Goal: Task Accomplishment & Management: Use online tool/utility

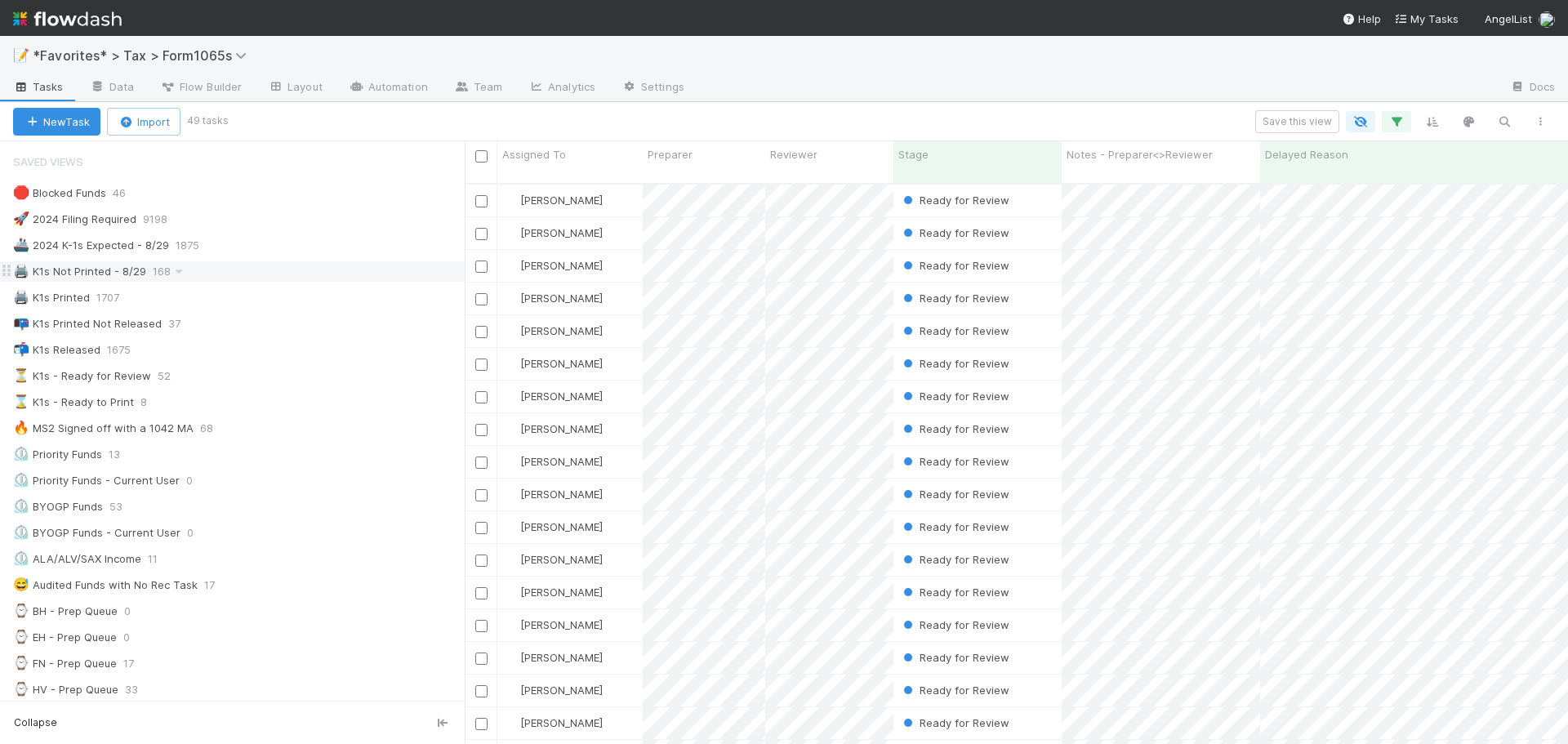
click at [255, 269] on div "🖨️ K1s Not Printed - 8/29 168" at bounding box center [238, 271] width 451 height 21
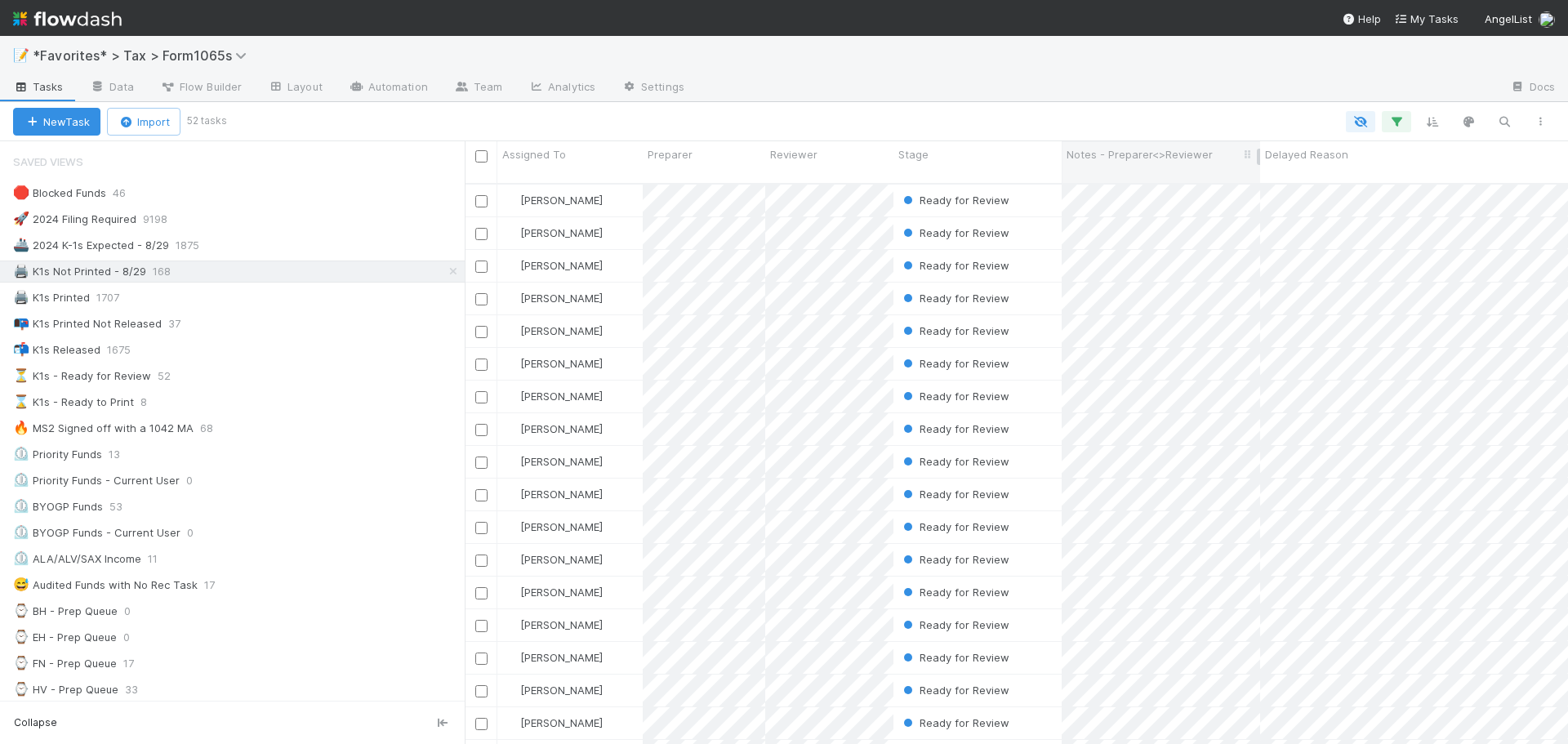
scroll to position [562, 1091]
click at [1544, 122] on icon "button" at bounding box center [1540, 121] width 16 height 9
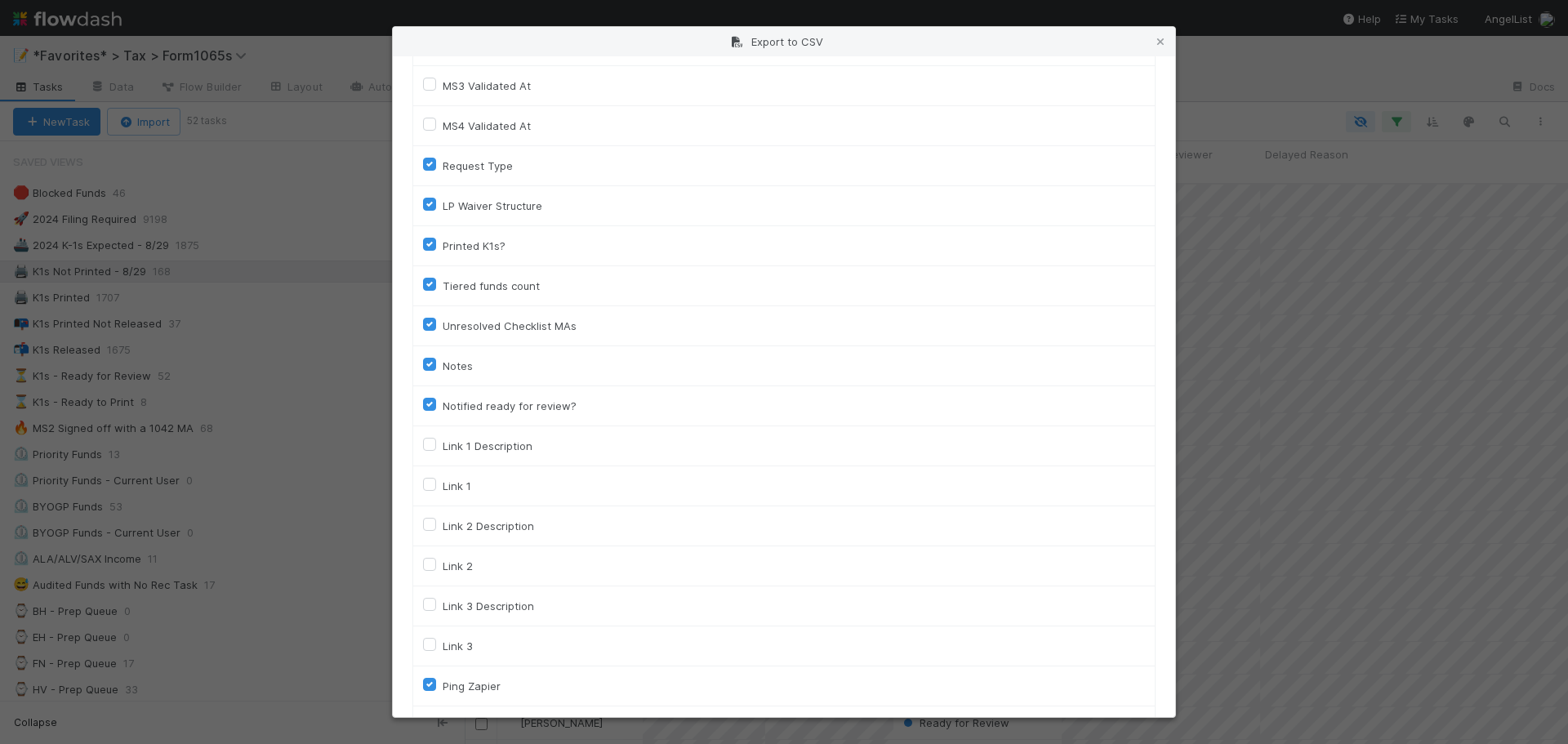
scroll to position [2289, 0]
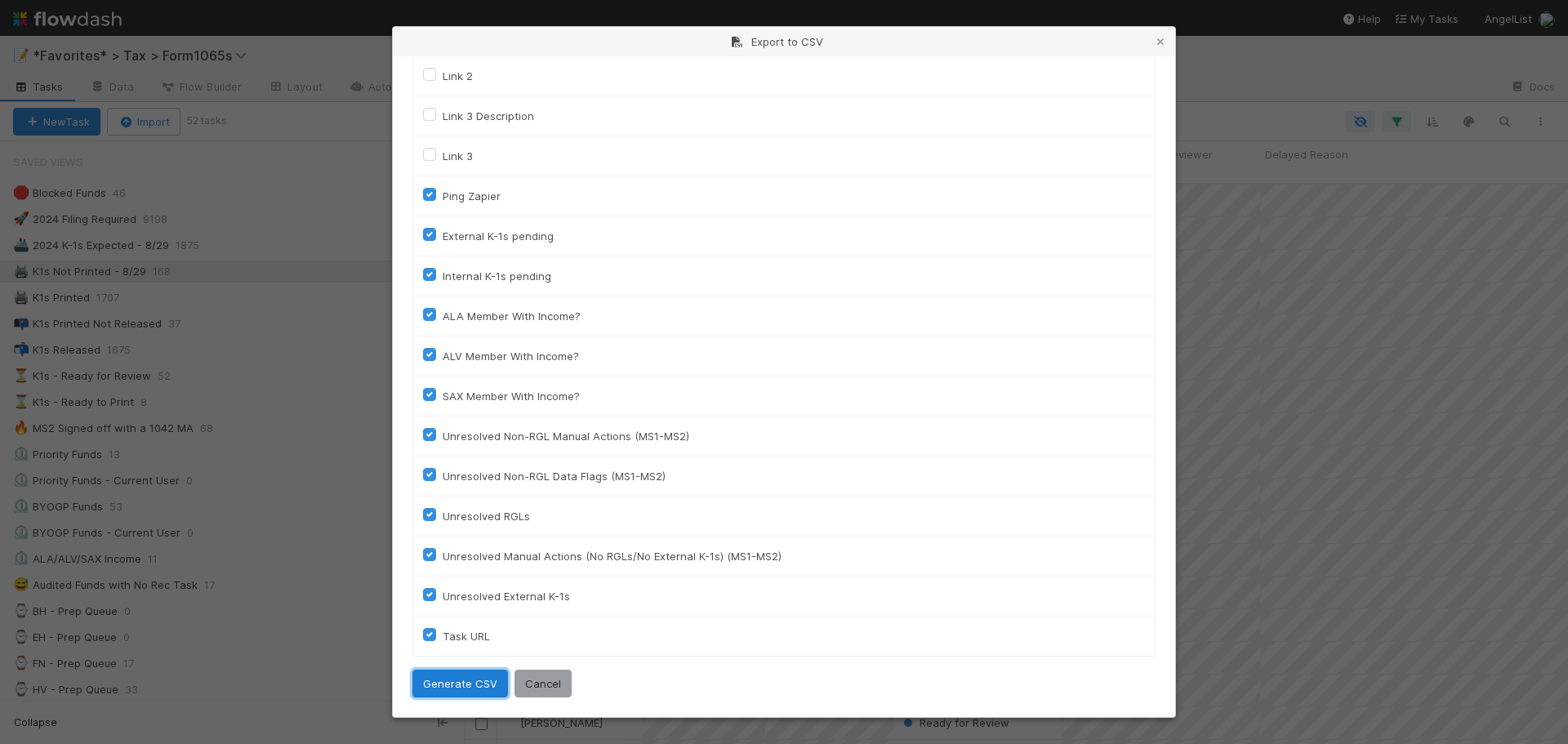
click at [468, 677] on button "Generate CSV" at bounding box center [461, 683] width 96 height 27
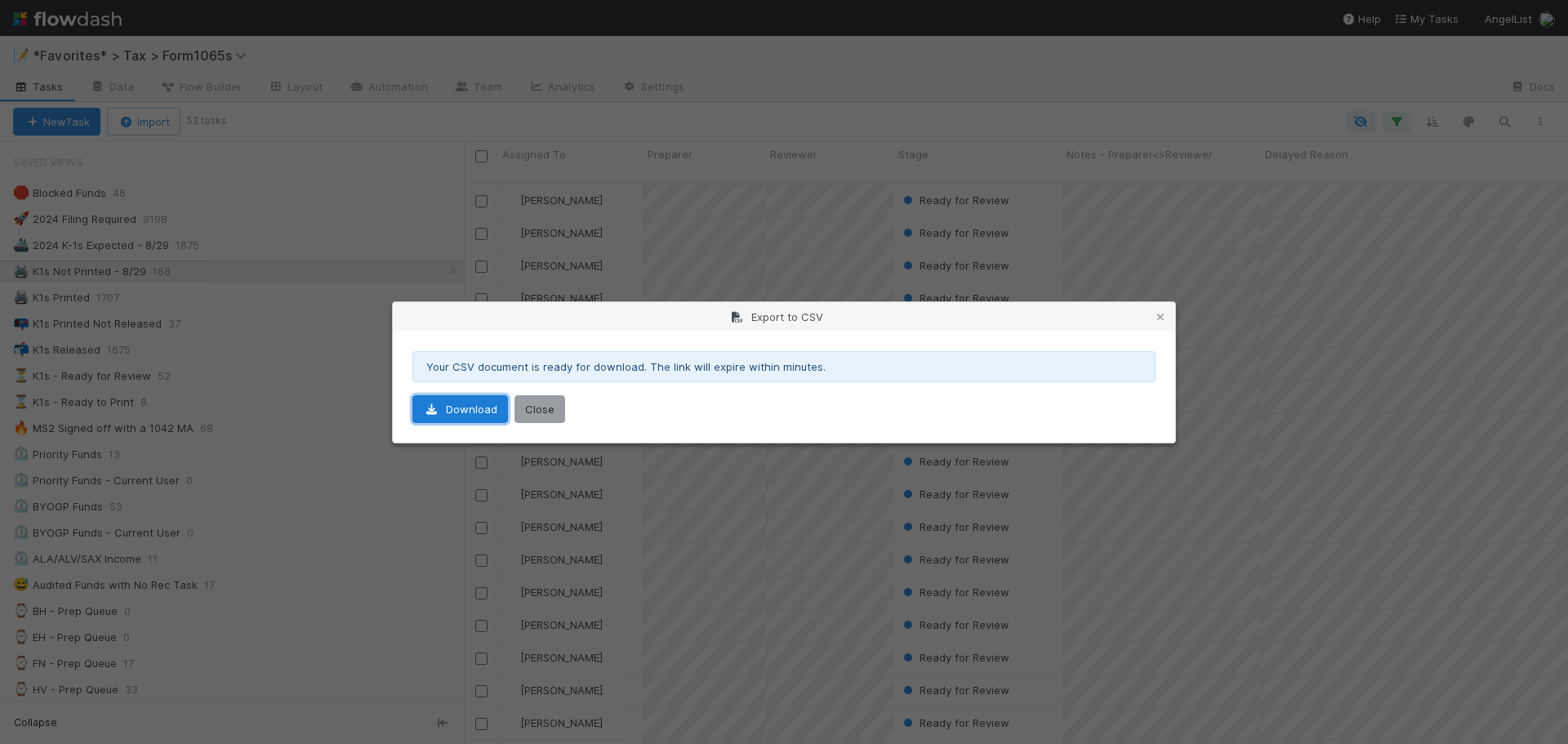
click at [462, 410] on link "Download" at bounding box center [461, 409] width 96 height 27
drag, startPoint x: 534, startPoint y: 408, endPoint x: 448, endPoint y: 378, distance: 91.1
click at [534, 408] on button "Close" at bounding box center [540, 409] width 51 height 27
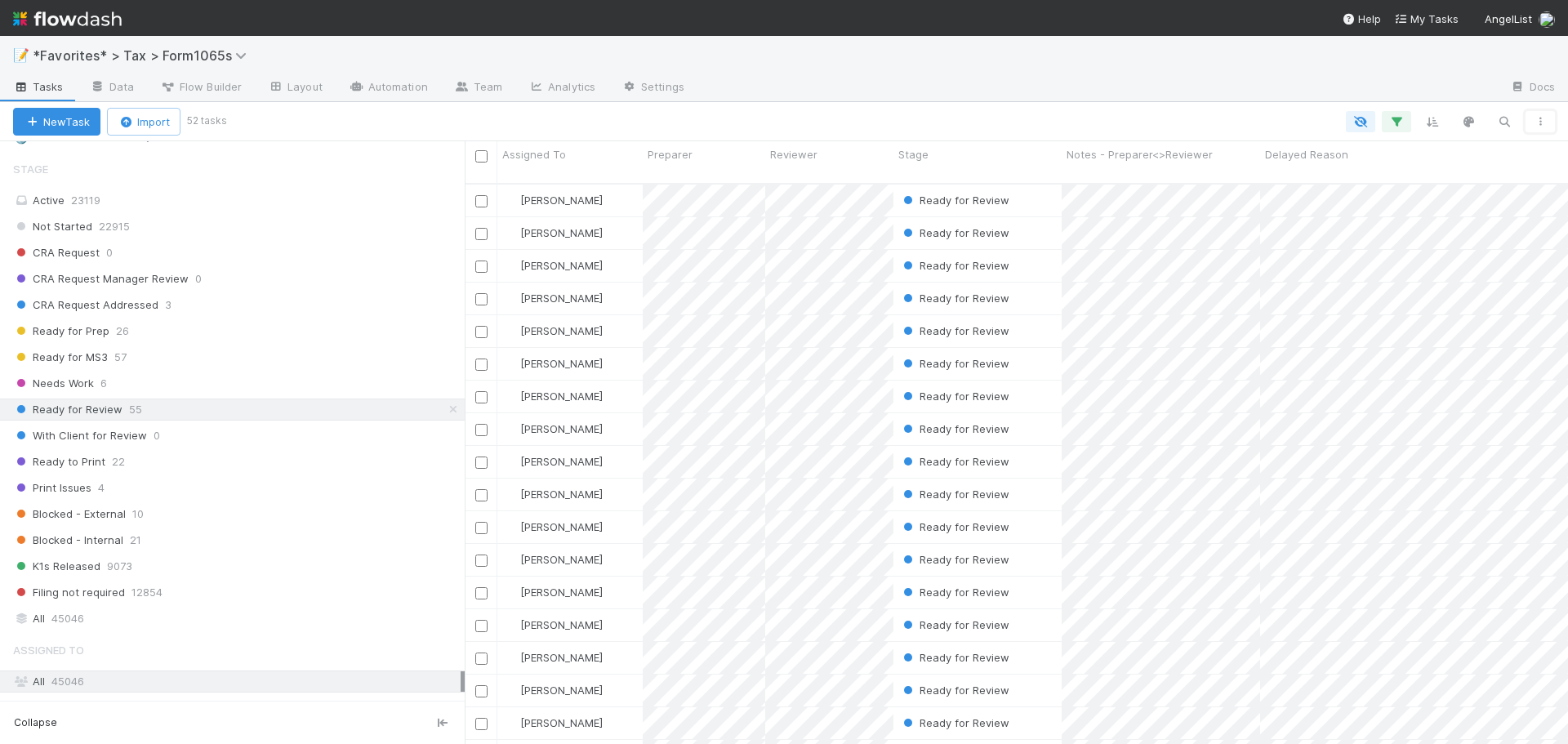
scroll to position [1225, 0]
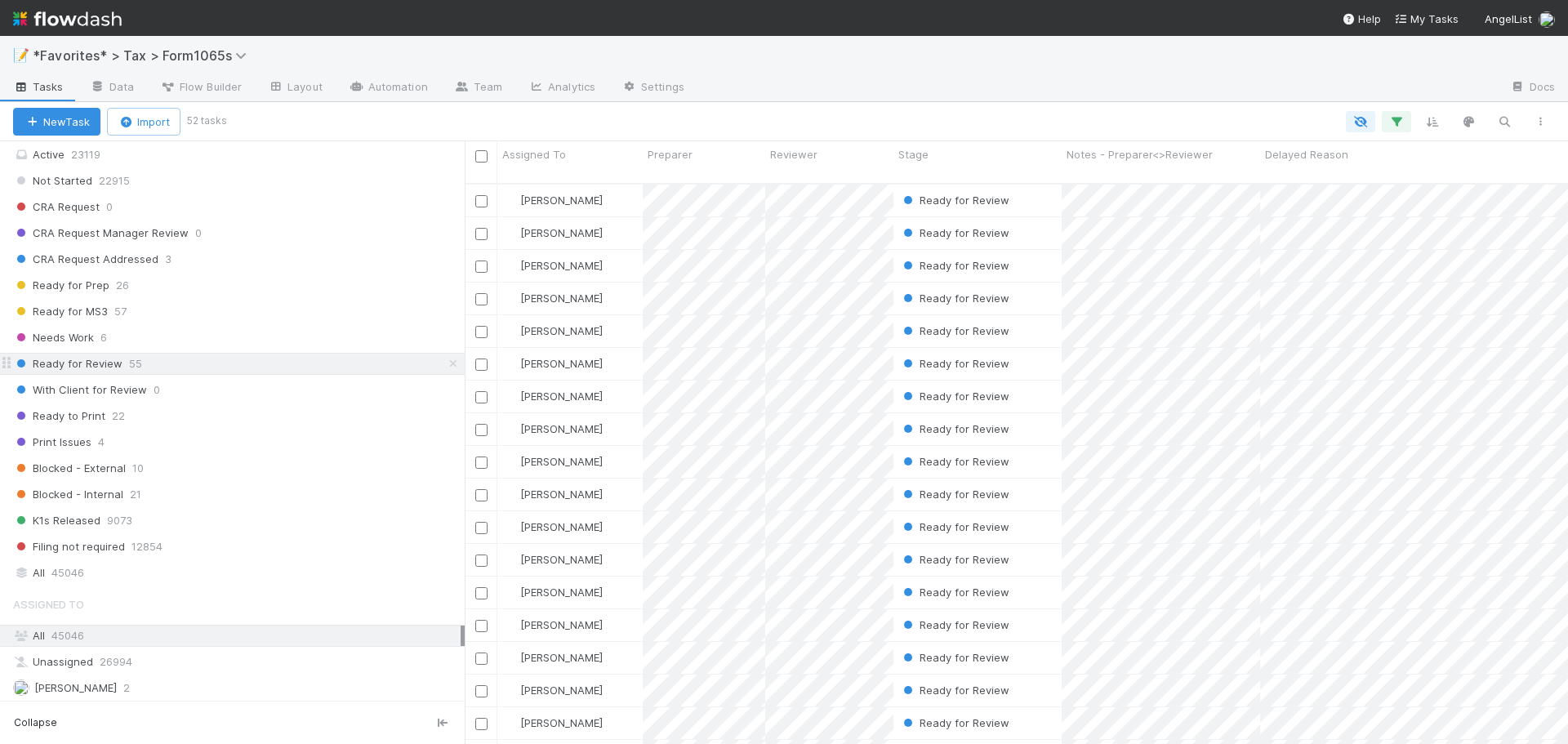
click at [445, 361] on icon at bounding box center [453, 364] width 16 height 10
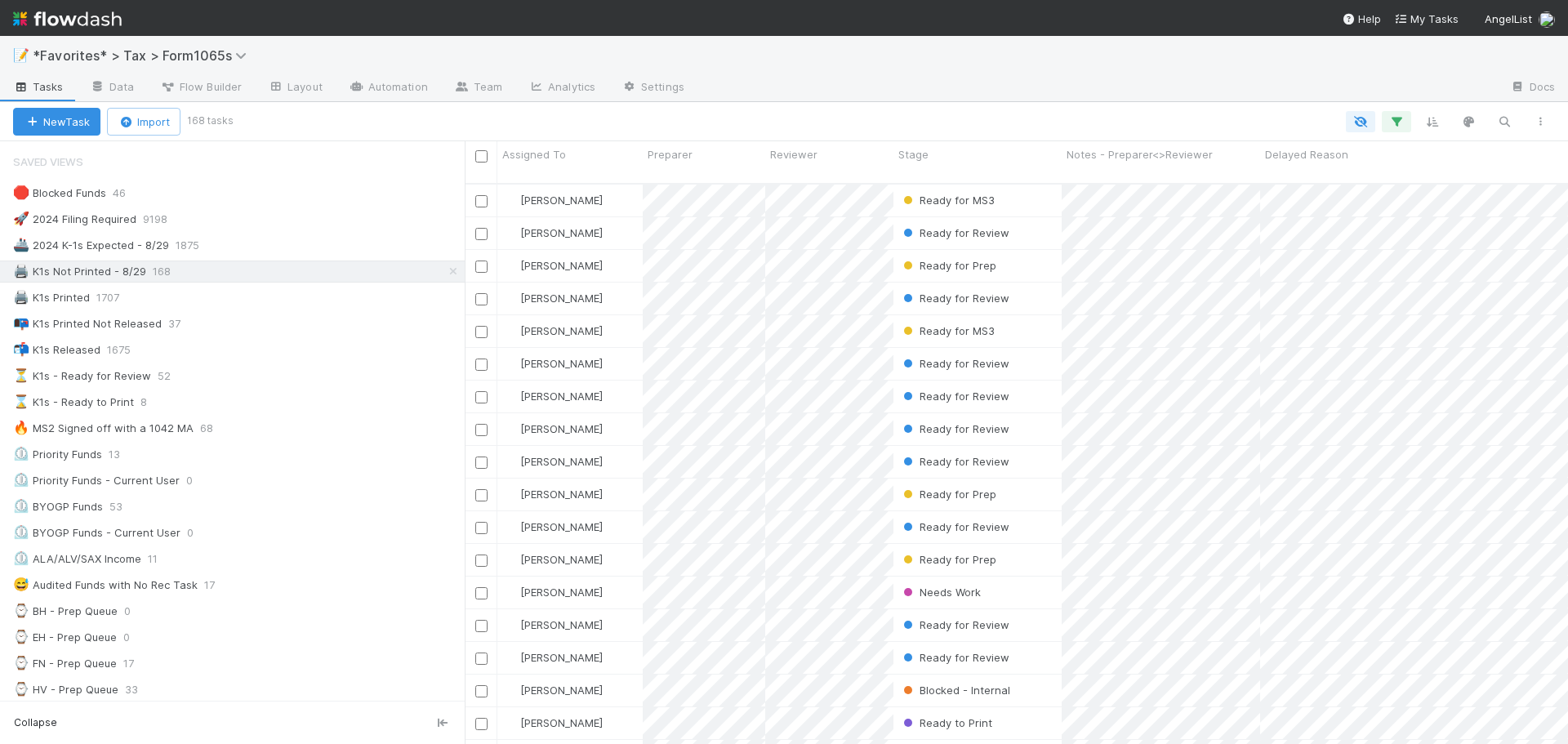
scroll to position [562, 1091]
click at [1531, 122] on button "button" at bounding box center [1541, 122] width 29 height 21
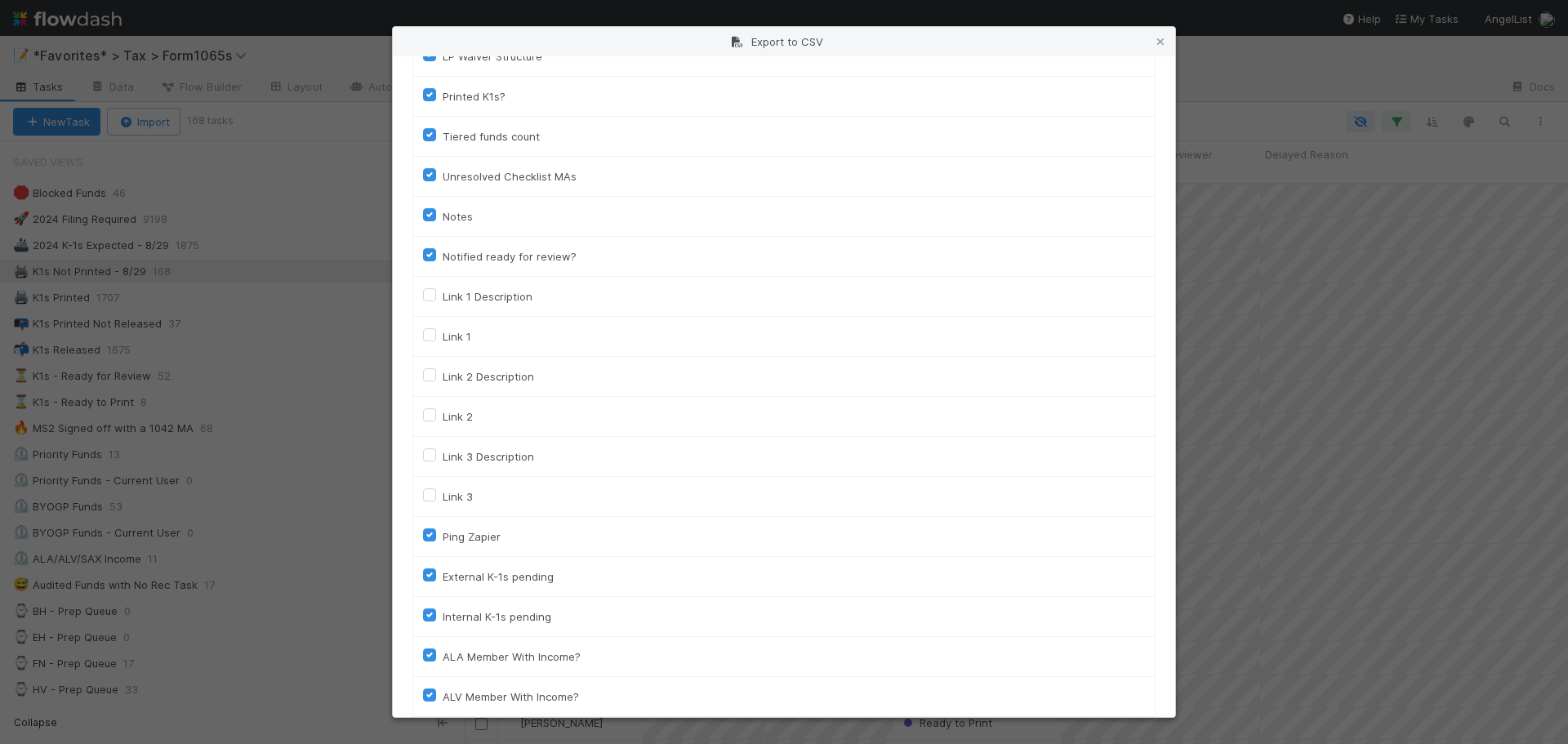
scroll to position [2289, 0]
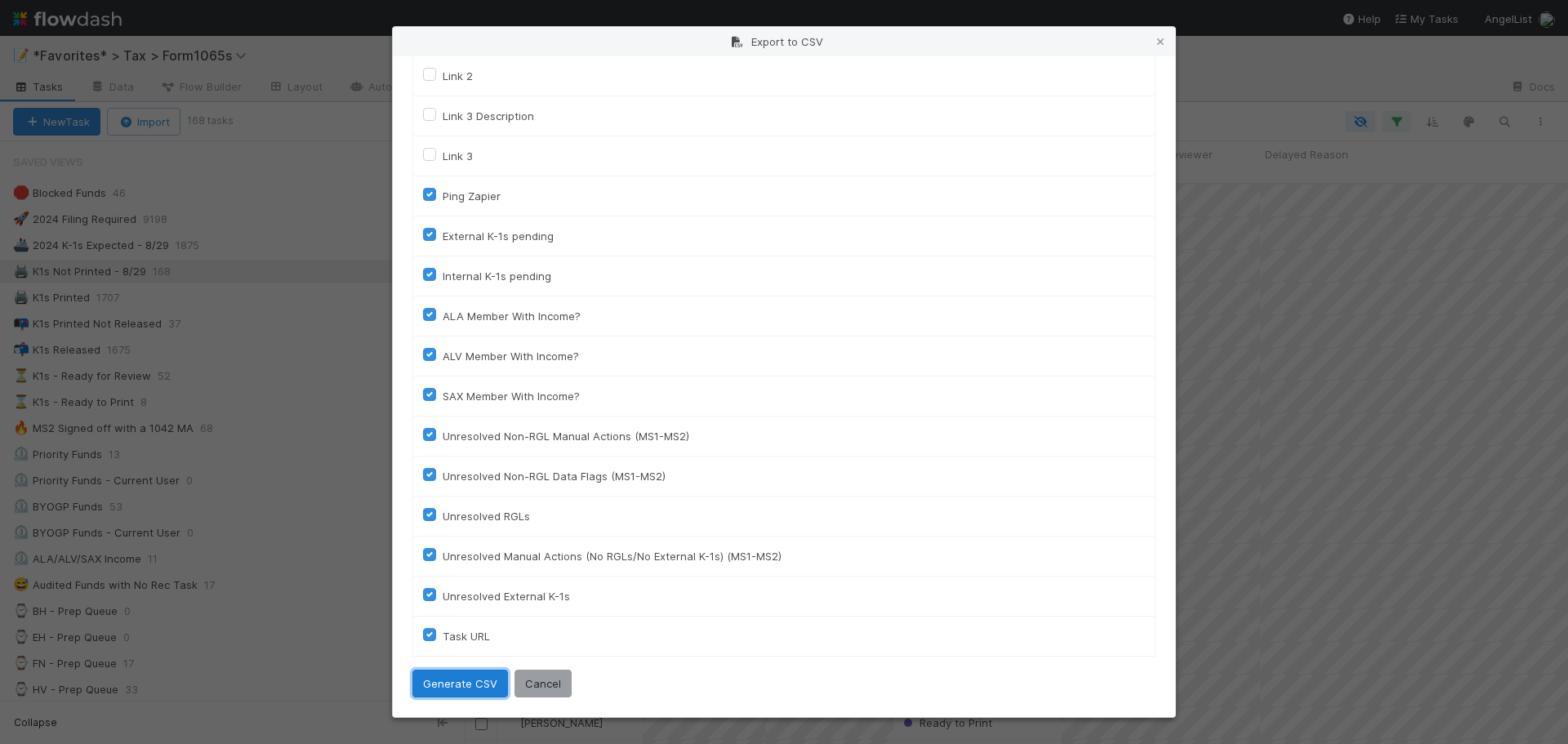
click at [440, 687] on button "Generate CSV" at bounding box center [461, 683] width 96 height 27
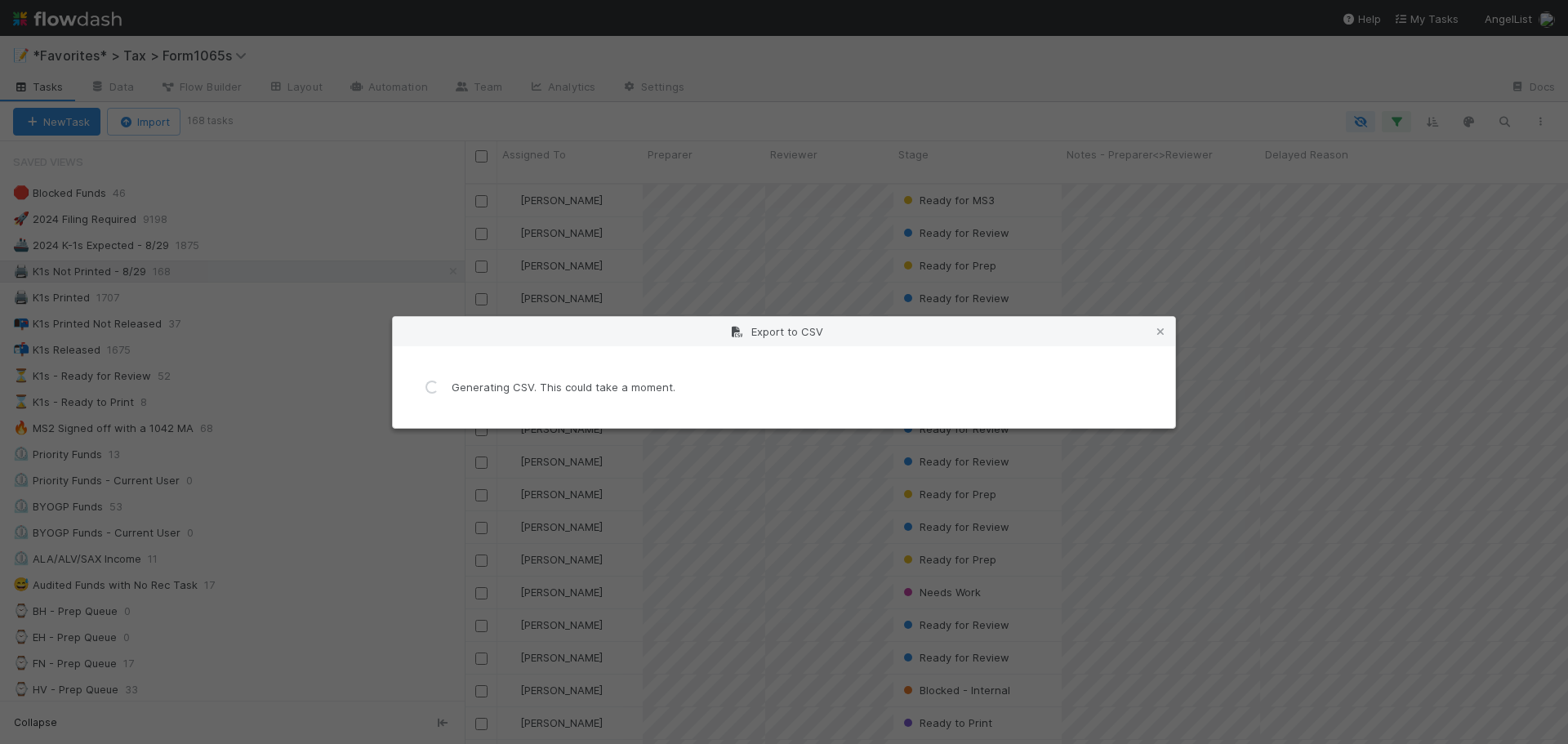
scroll to position [0, 0]
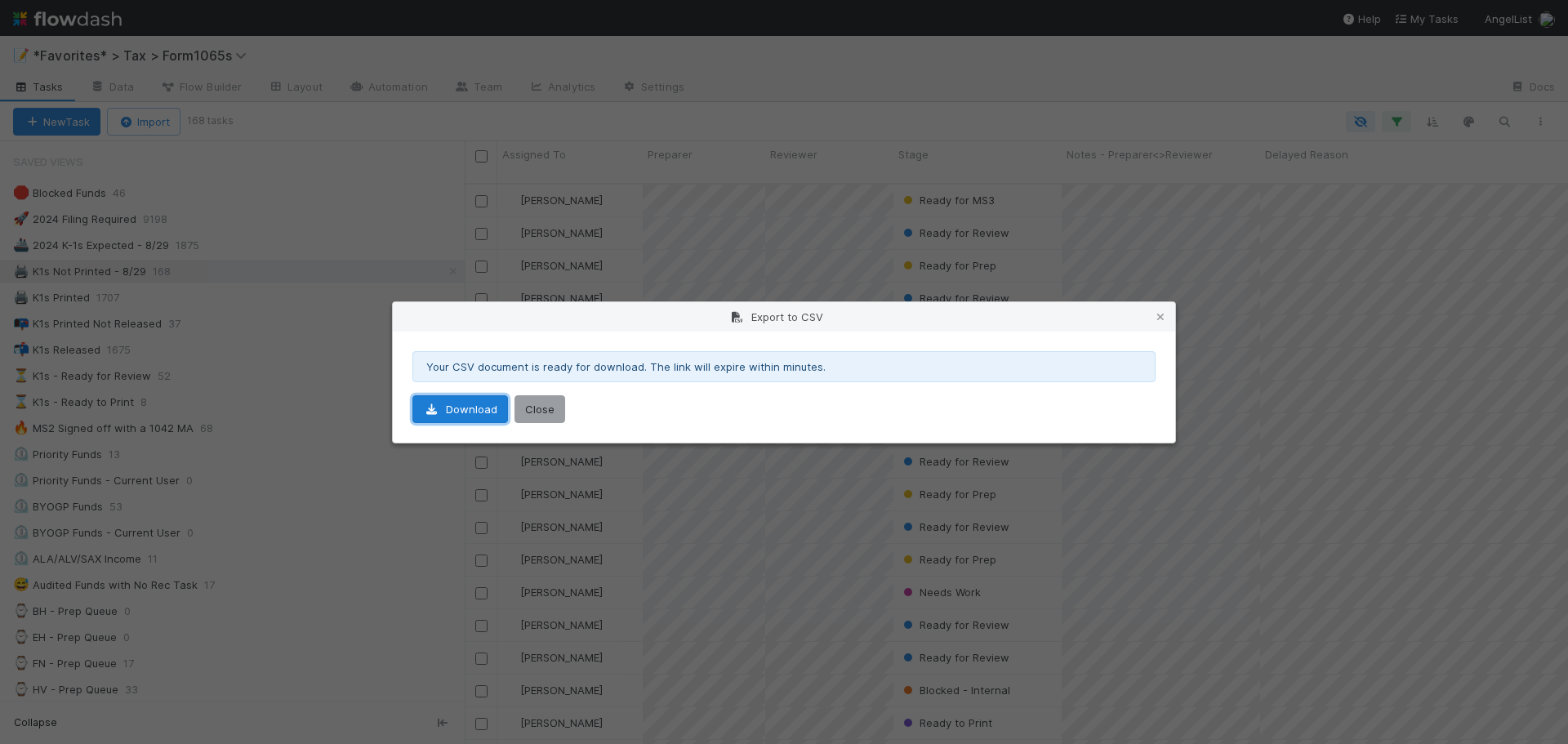
click at [438, 416] on link "Download" at bounding box center [461, 409] width 96 height 27
click at [1160, 315] on icon at bounding box center [1160, 317] width 16 height 10
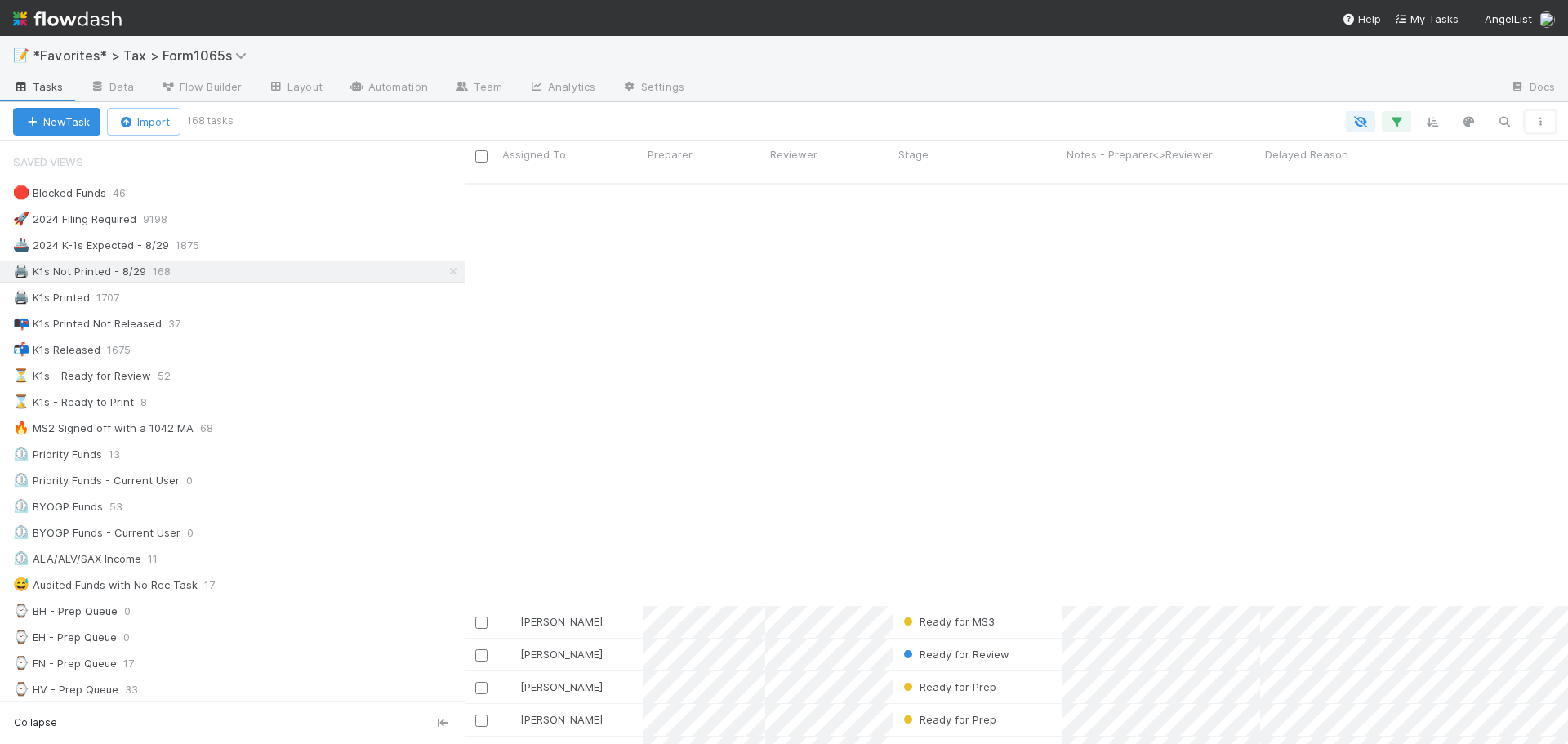
scroll to position [2705, 0]
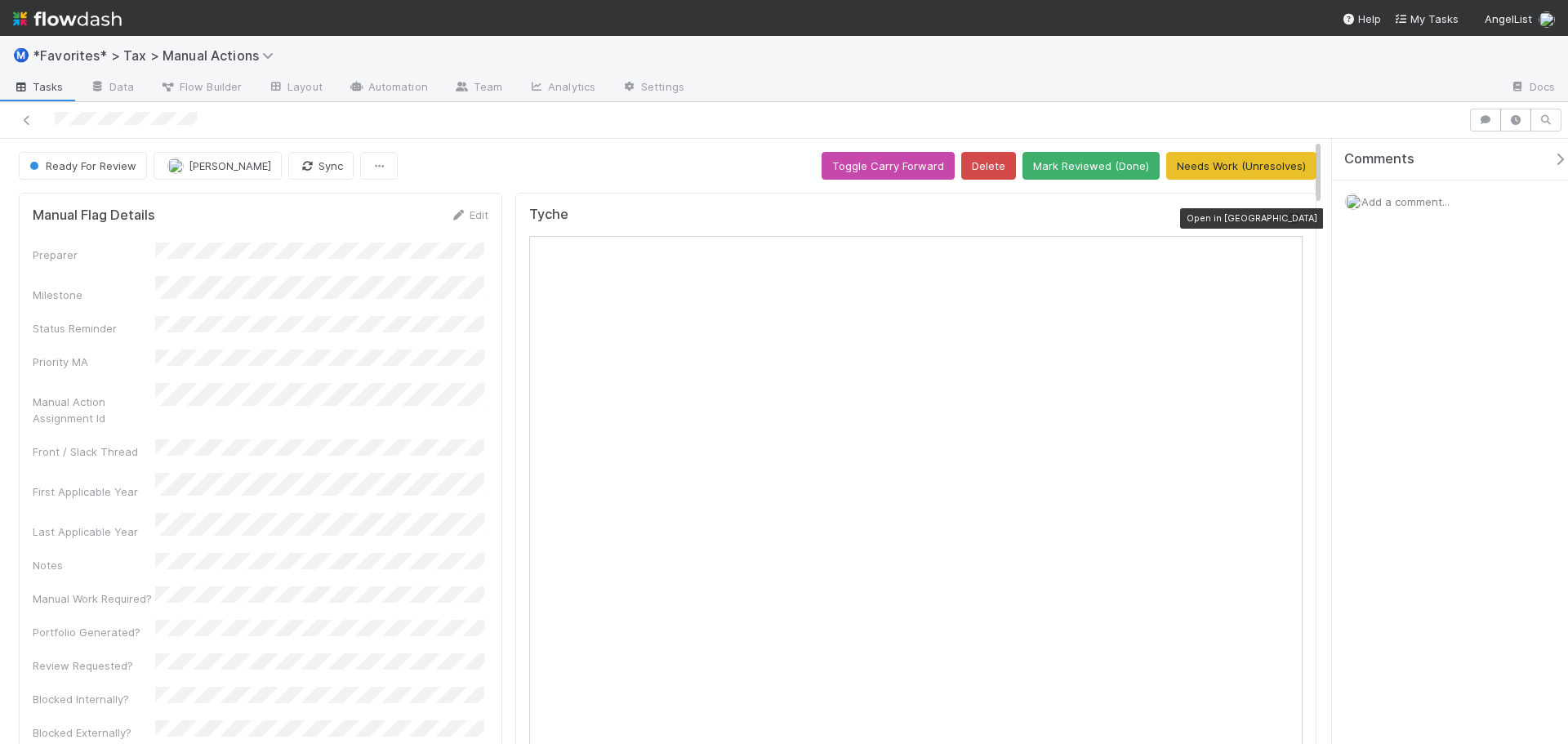
click at [1286, 221] on icon at bounding box center [1294, 218] width 16 height 10
click at [30, 121] on icon at bounding box center [27, 120] width 16 height 10
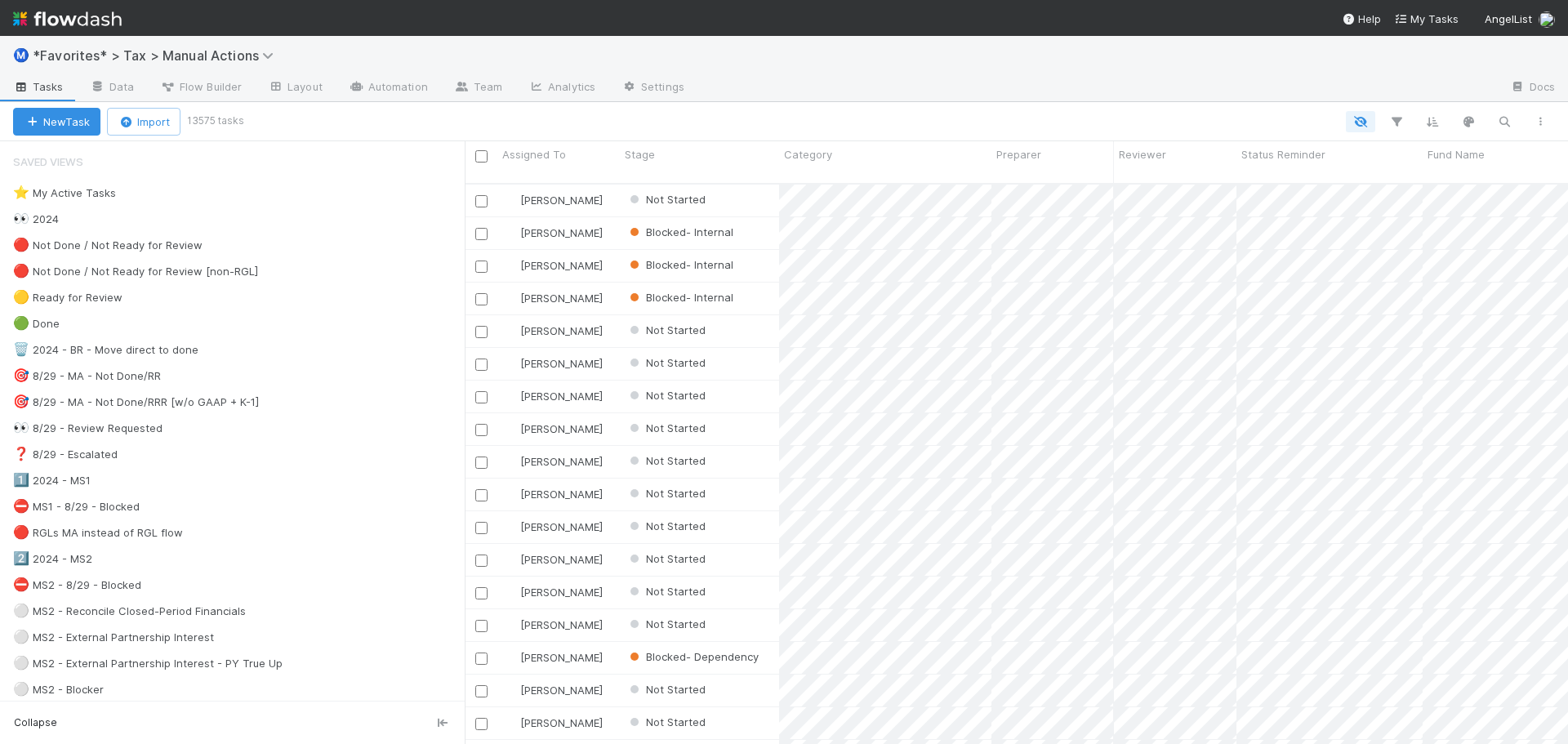
scroll to position [562, 1091]
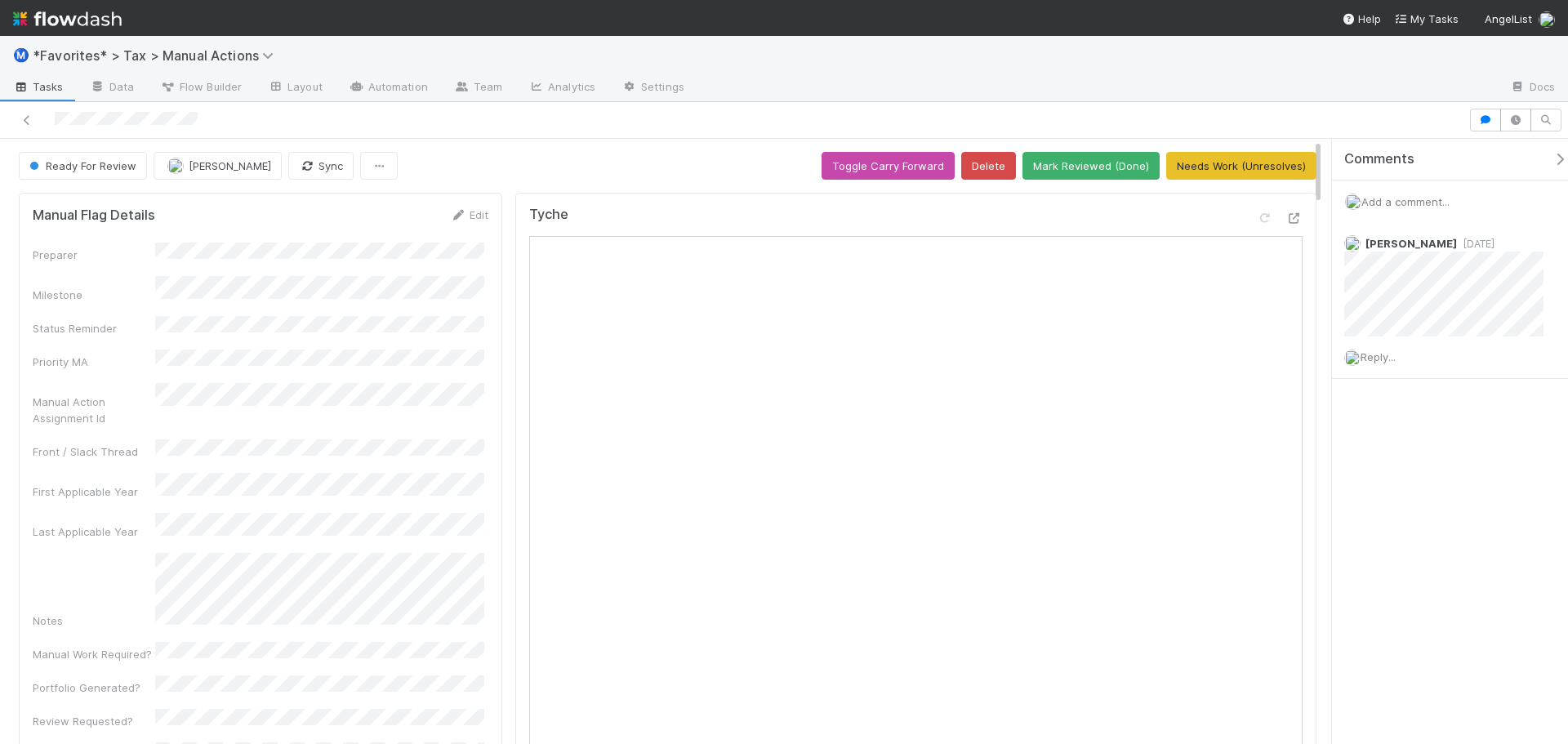
click at [778, 74] on div "Ⓜ️ *Favorites* > Tax > Manual Actions" at bounding box center [784, 56] width 1568 height 39
click at [1289, 218] on icon at bounding box center [1294, 218] width 16 height 10
click at [30, 124] on icon at bounding box center [27, 120] width 16 height 10
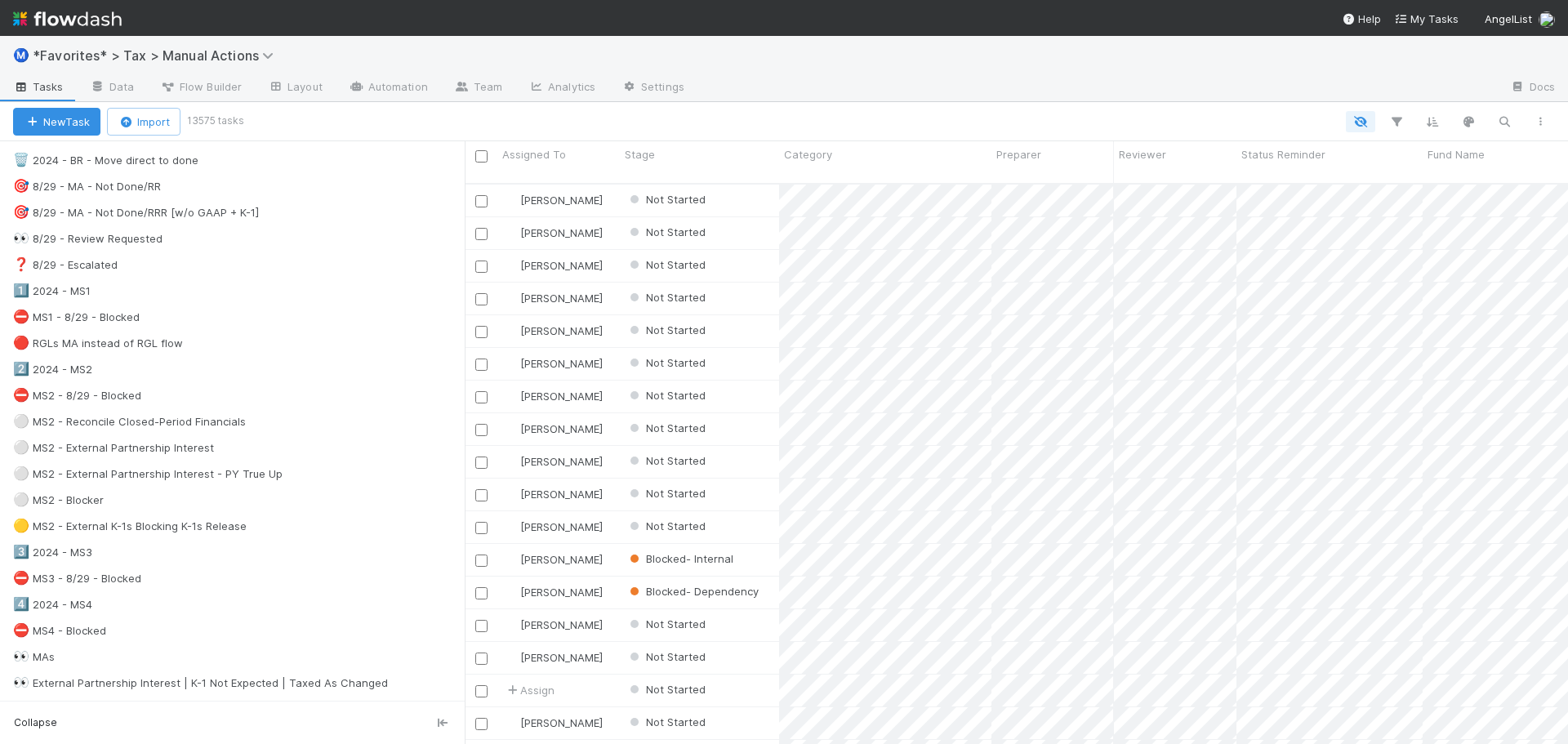
scroll to position [164, 0]
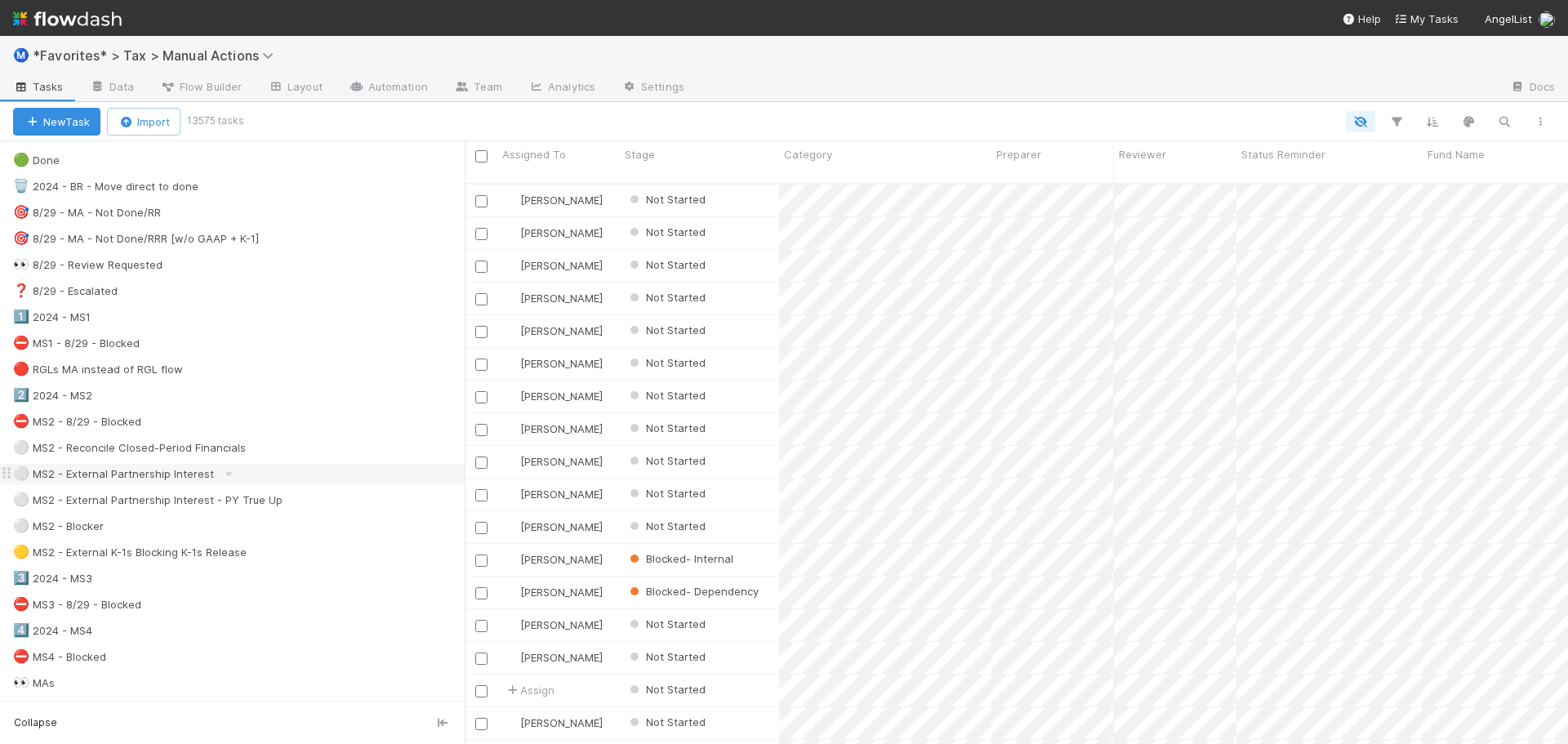
click at [353, 477] on div "⚪ MS2 - External Partnership Interest" at bounding box center [238, 474] width 451 height 21
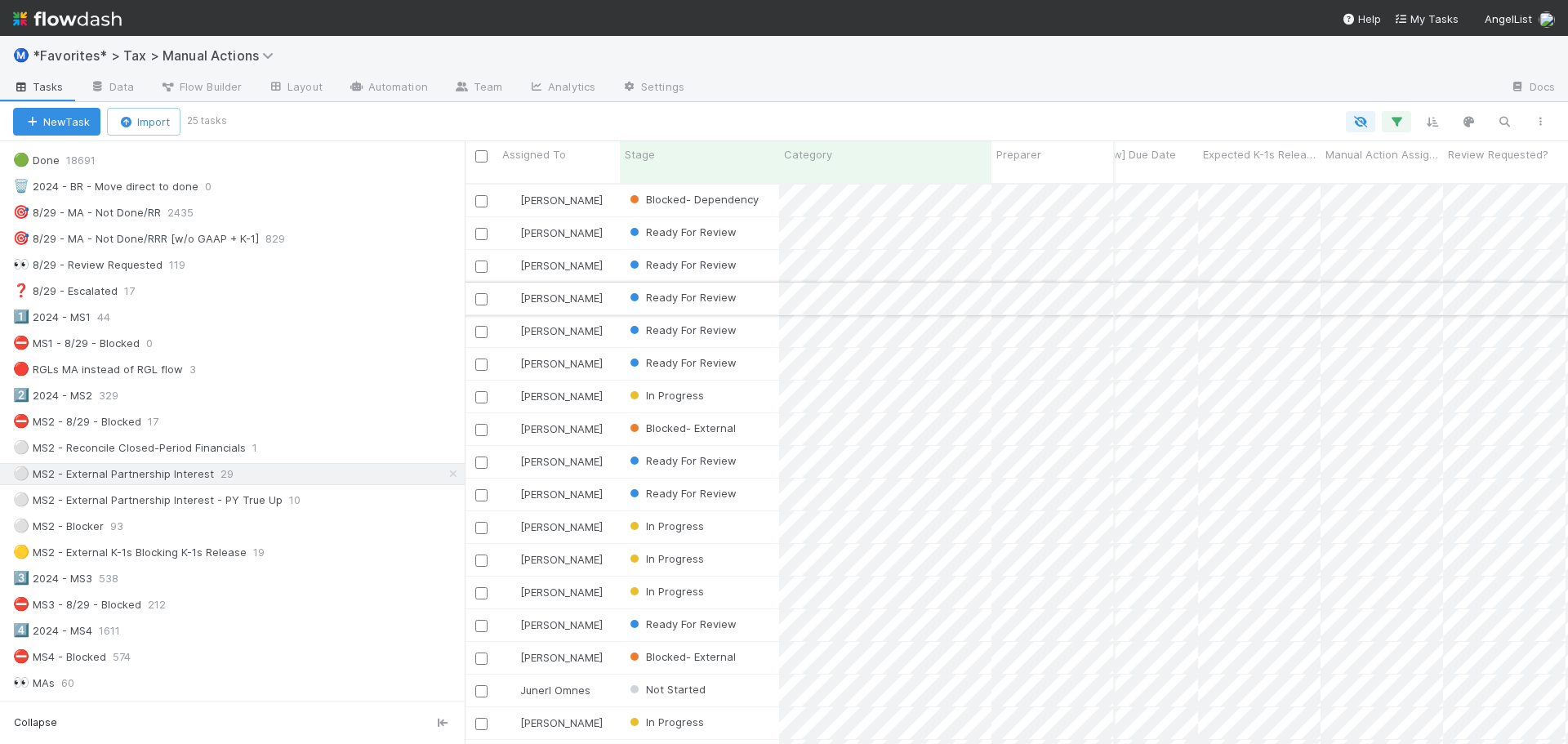
scroll to position [0, 1388]
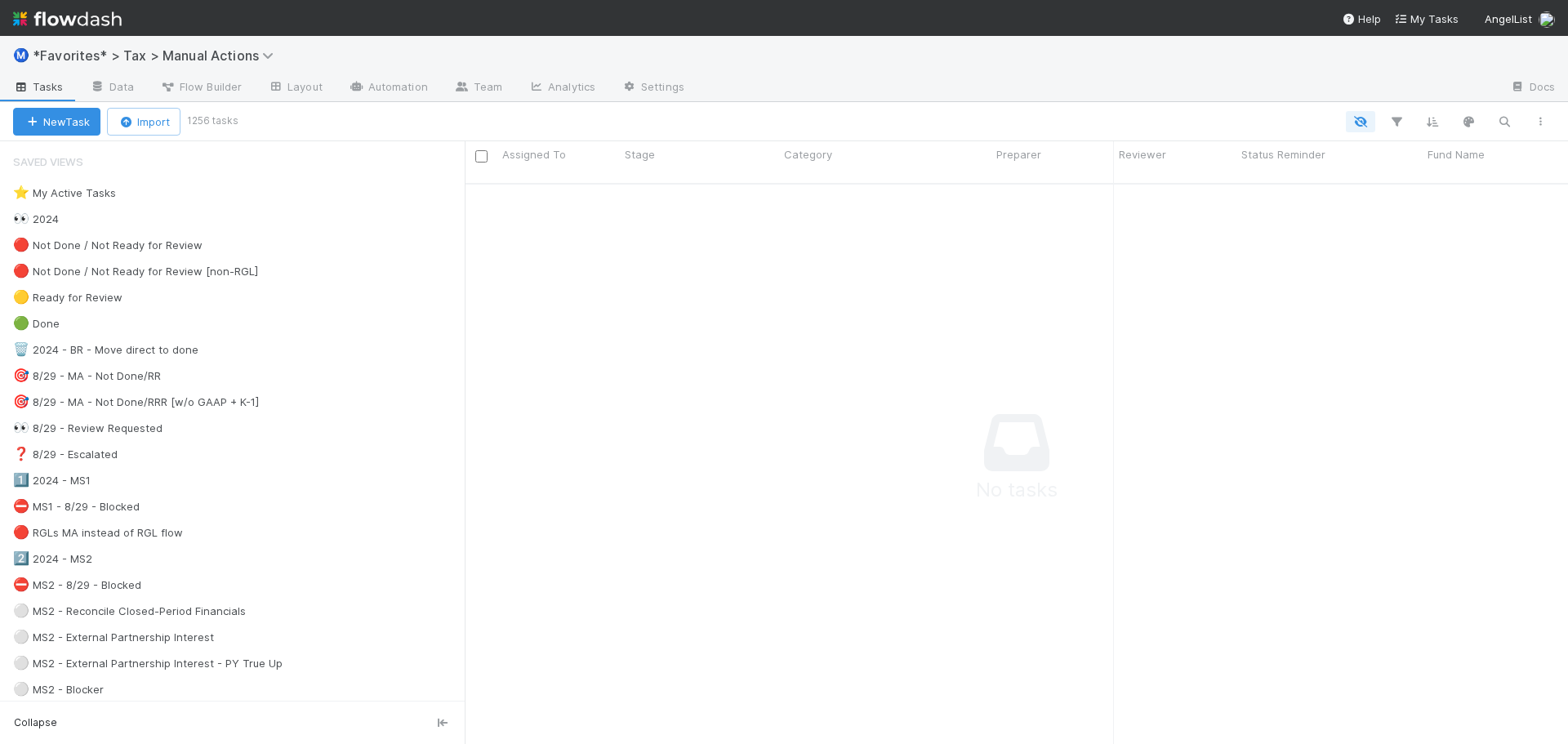
scroll to position [13, 13]
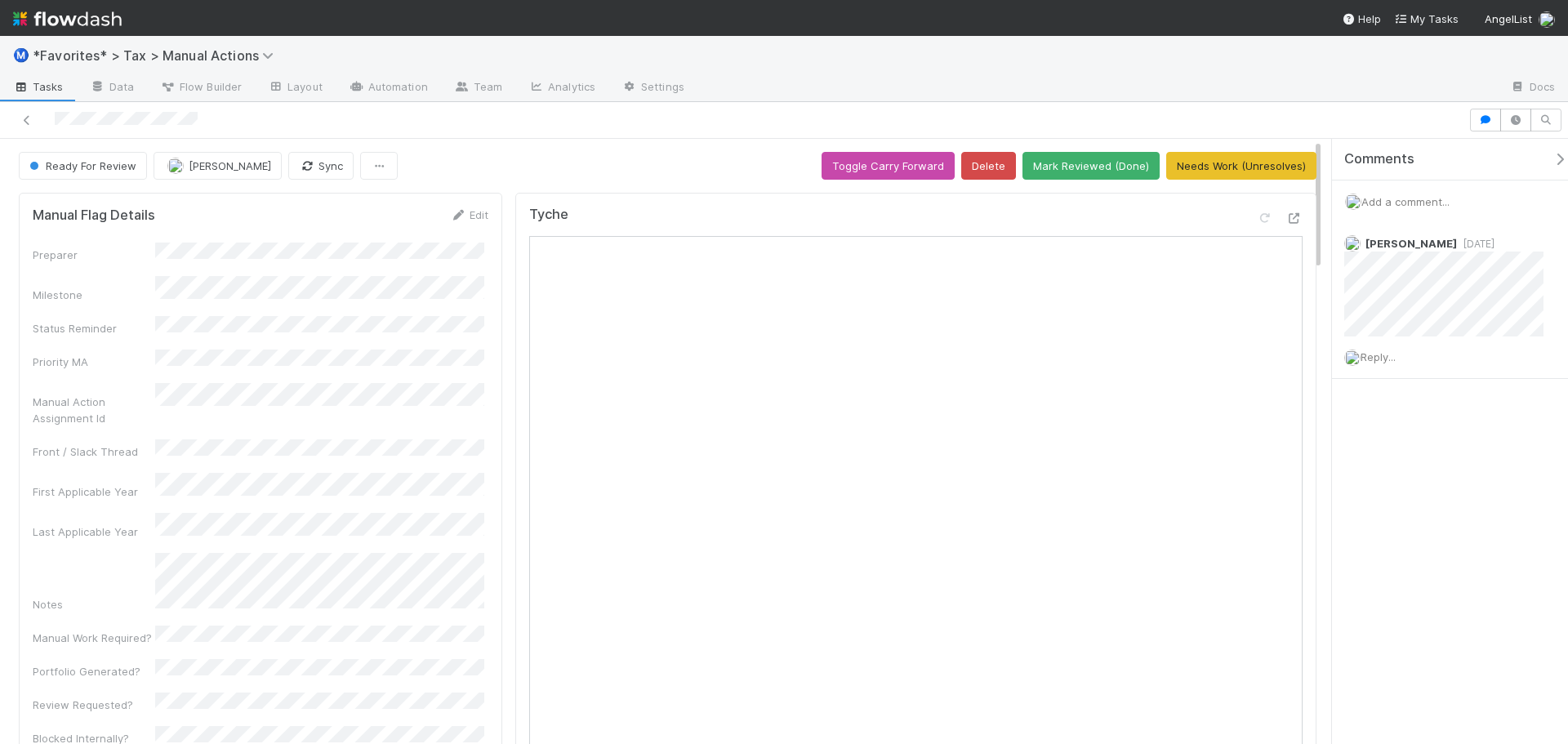
click at [772, 109] on div at bounding box center [735, 120] width 1456 height 23
click at [768, 108] on div at bounding box center [784, 120] width 1568 height 37
click at [1286, 219] on icon at bounding box center [1294, 218] width 16 height 10
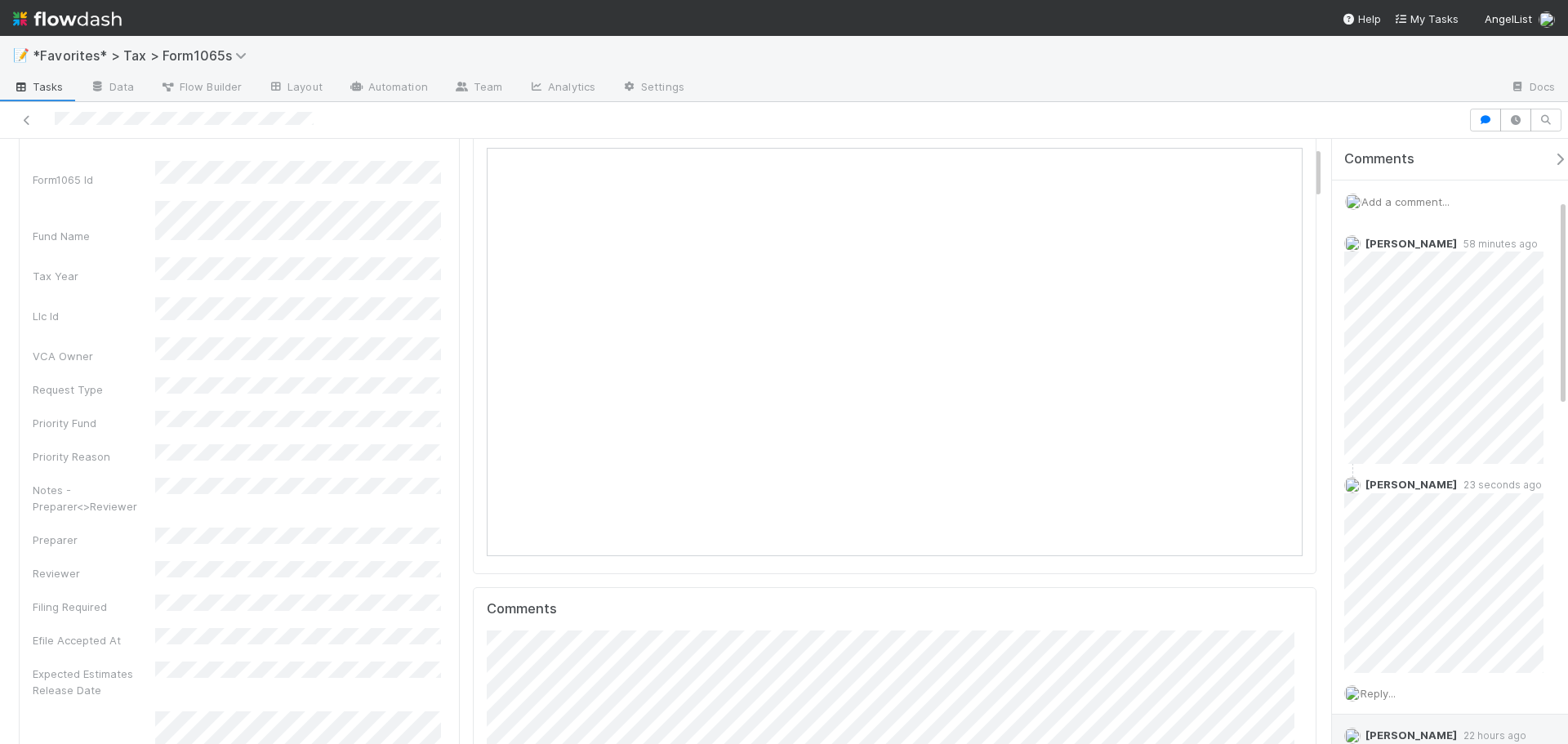
scroll to position [245, 0]
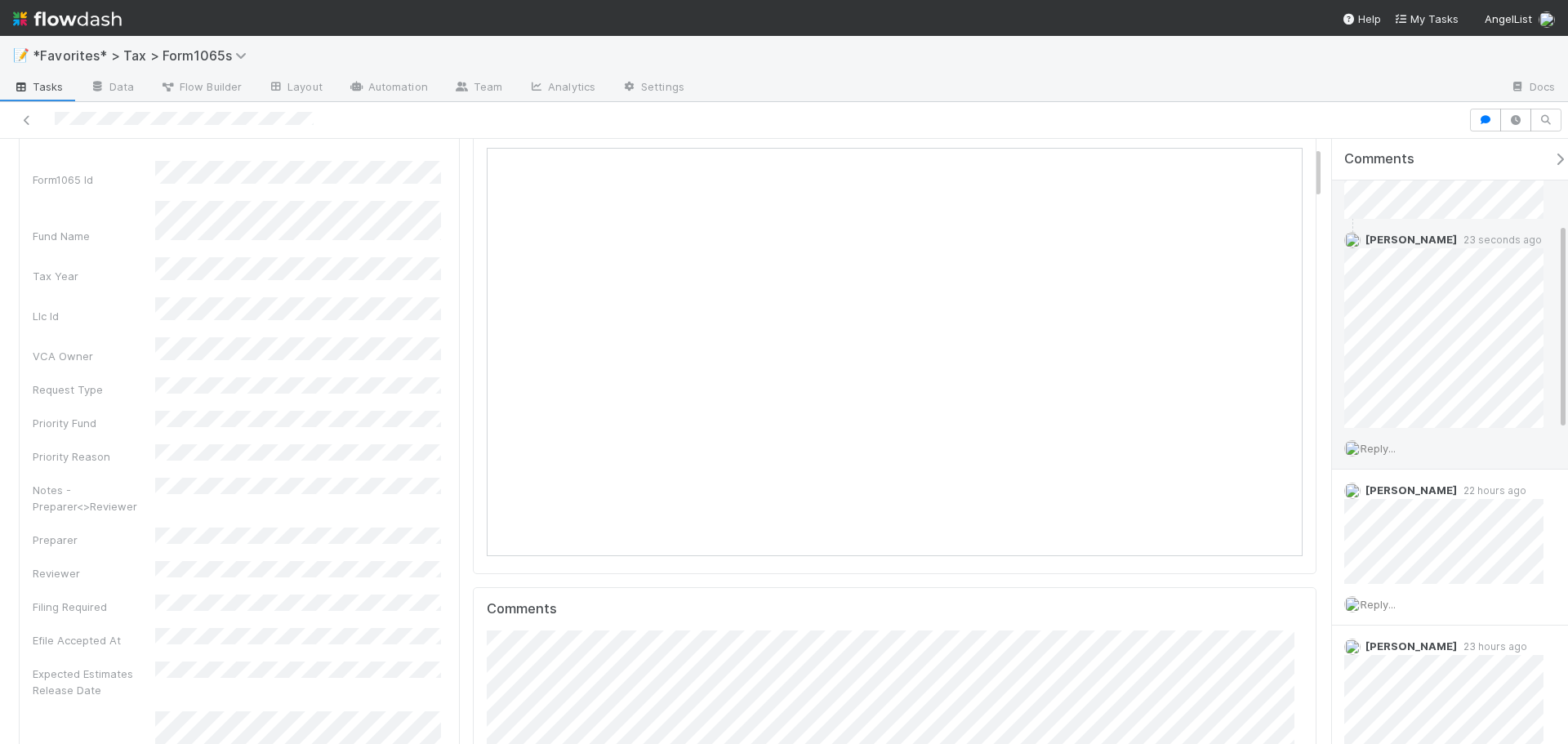
click at [1380, 449] on span "Reply..." at bounding box center [1378, 448] width 35 height 13
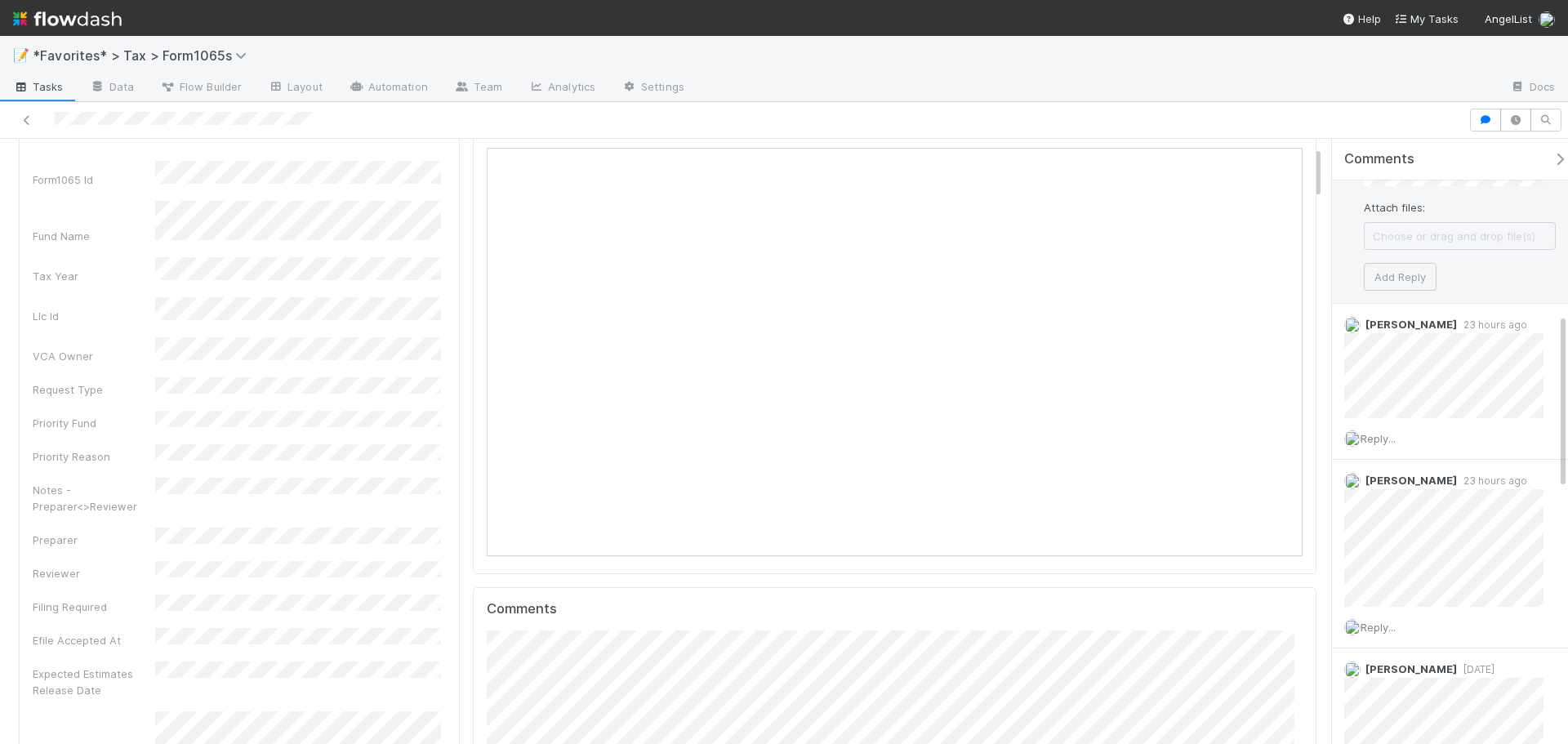
scroll to position [490, 0]
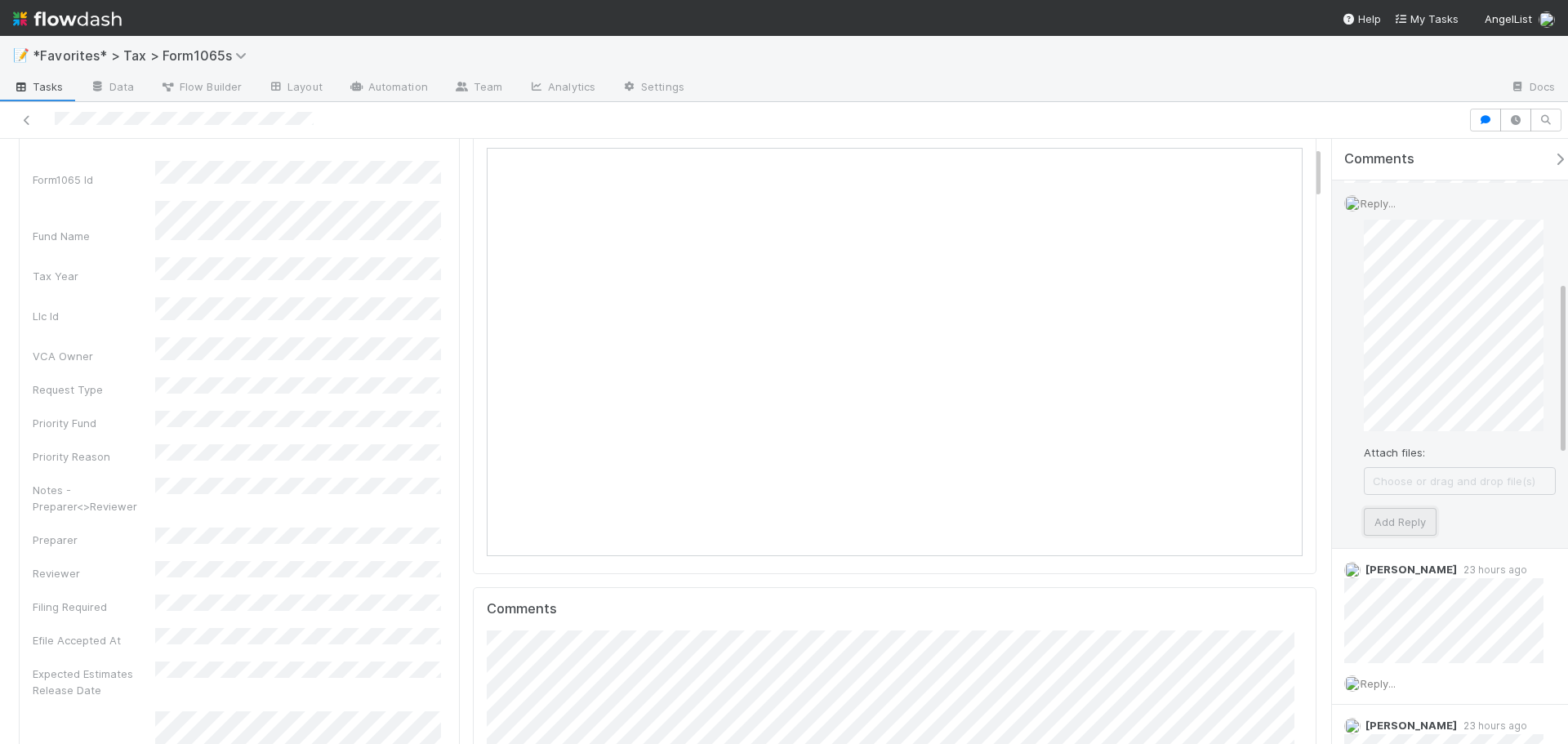
click at [1394, 528] on button "Add Reply" at bounding box center [1400, 521] width 73 height 27
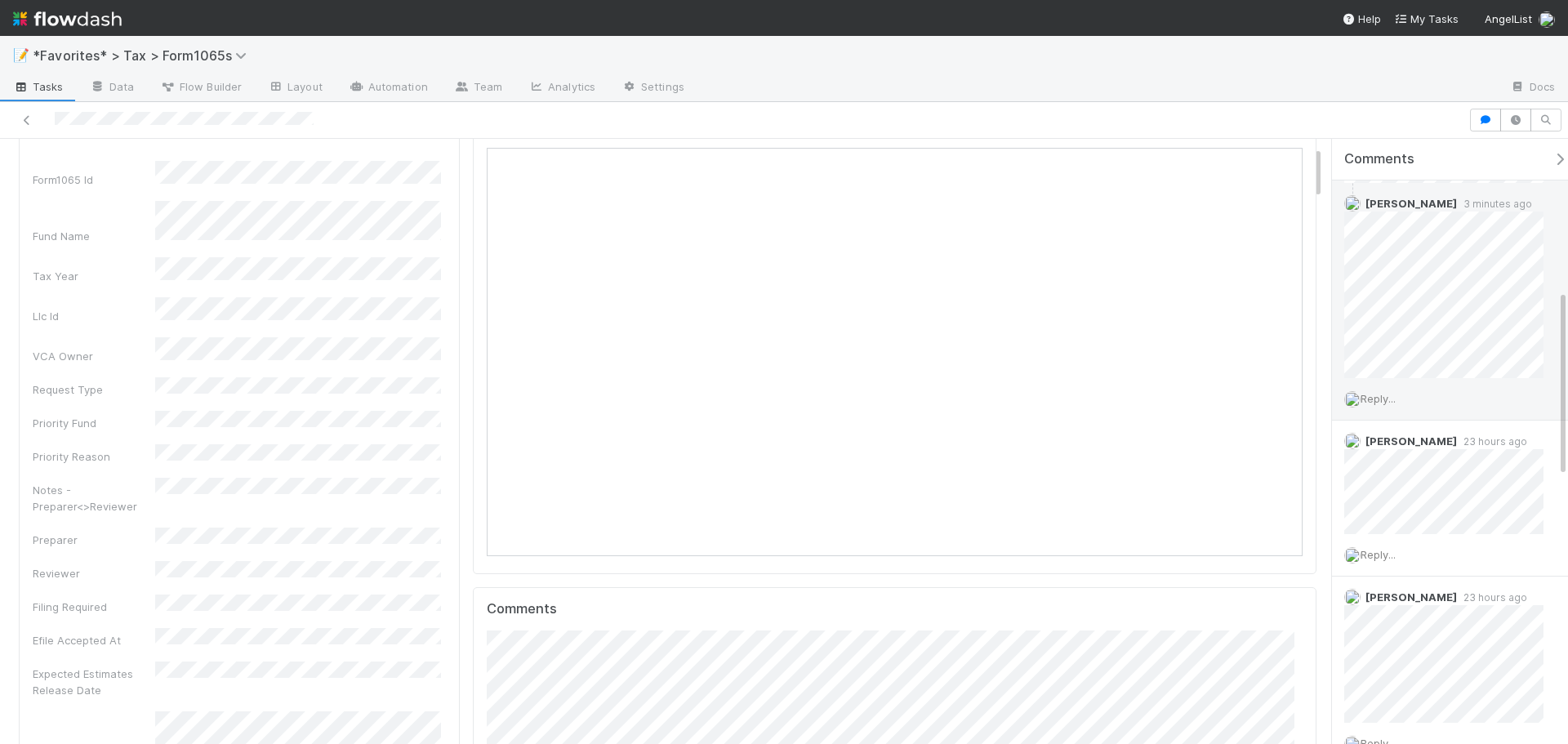
click at [1060, 92] on div at bounding box center [1098, 88] width 800 height 27
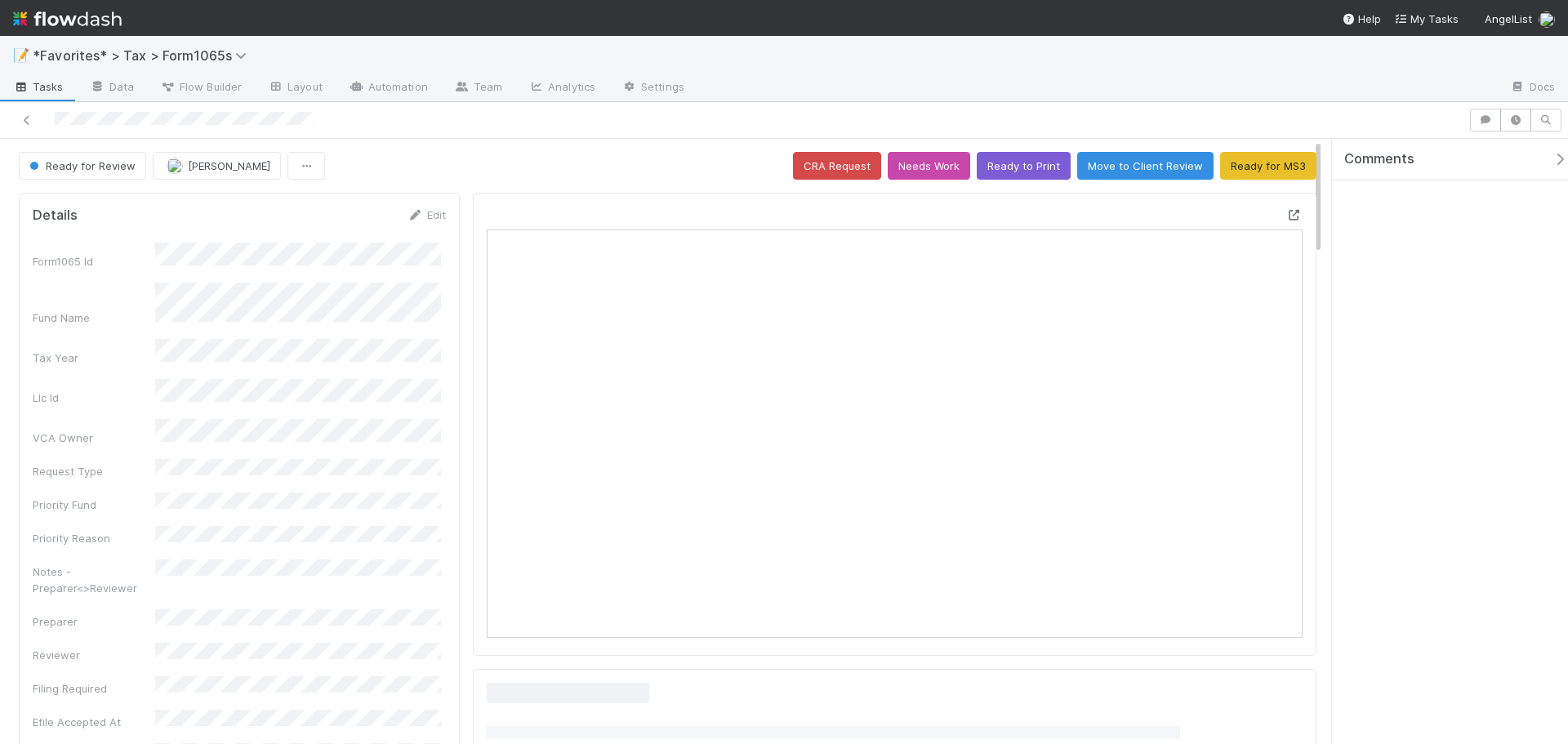
click at [1286, 217] on icon at bounding box center [1294, 215] width 16 height 10
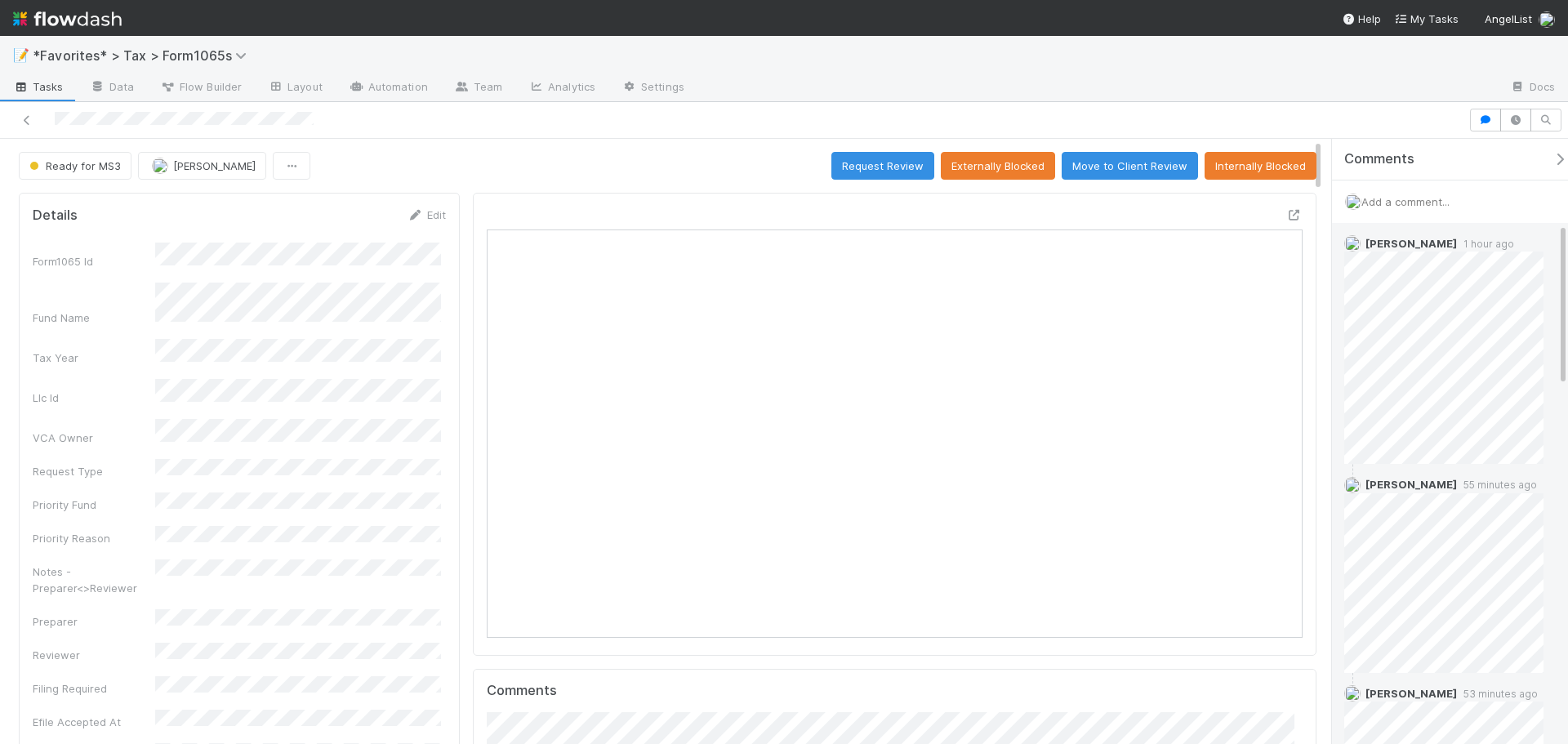
scroll to position [572, 0]
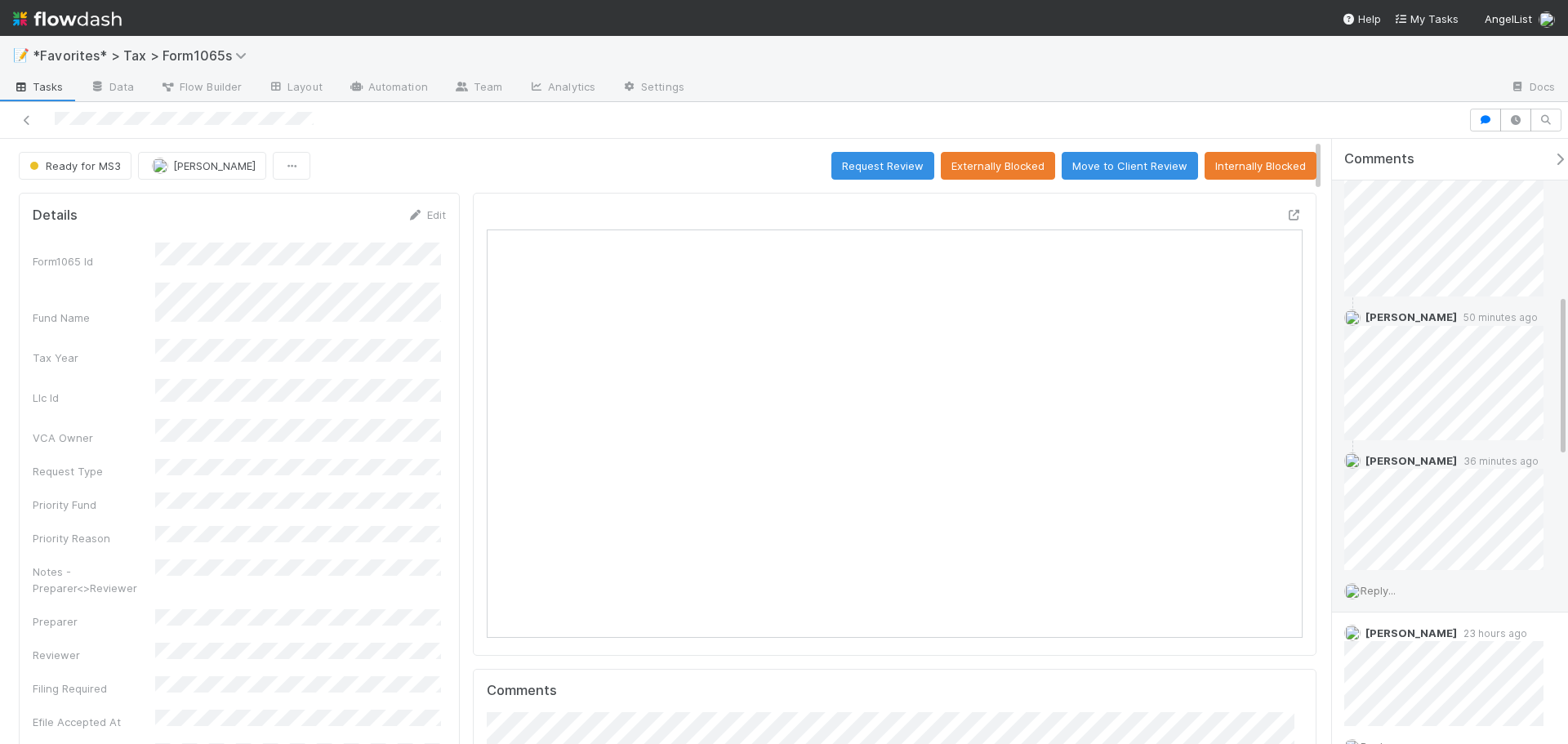
click at [1373, 586] on span "Reply..." at bounding box center [1378, 590] width 35 height 13
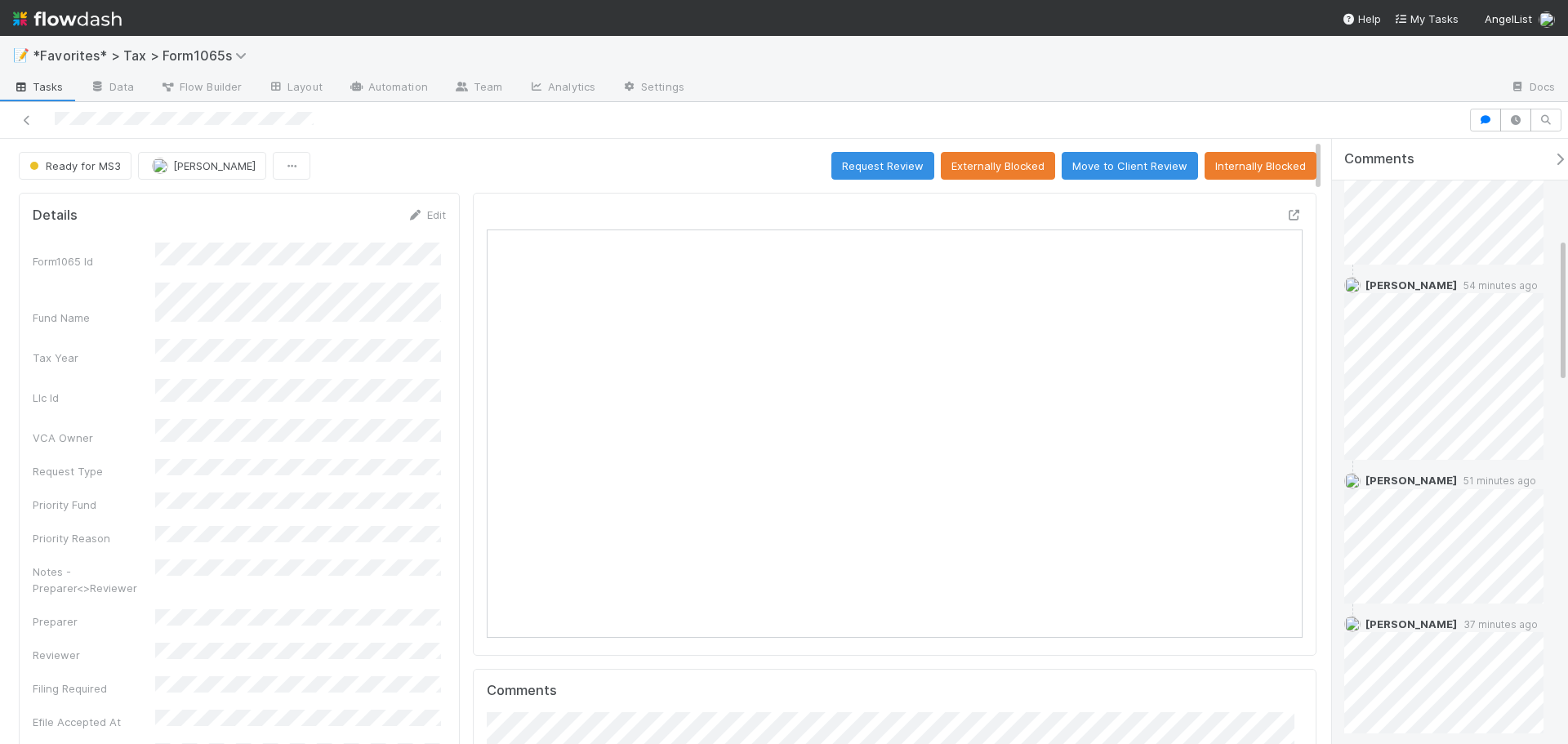
scroll to position [0, 0]
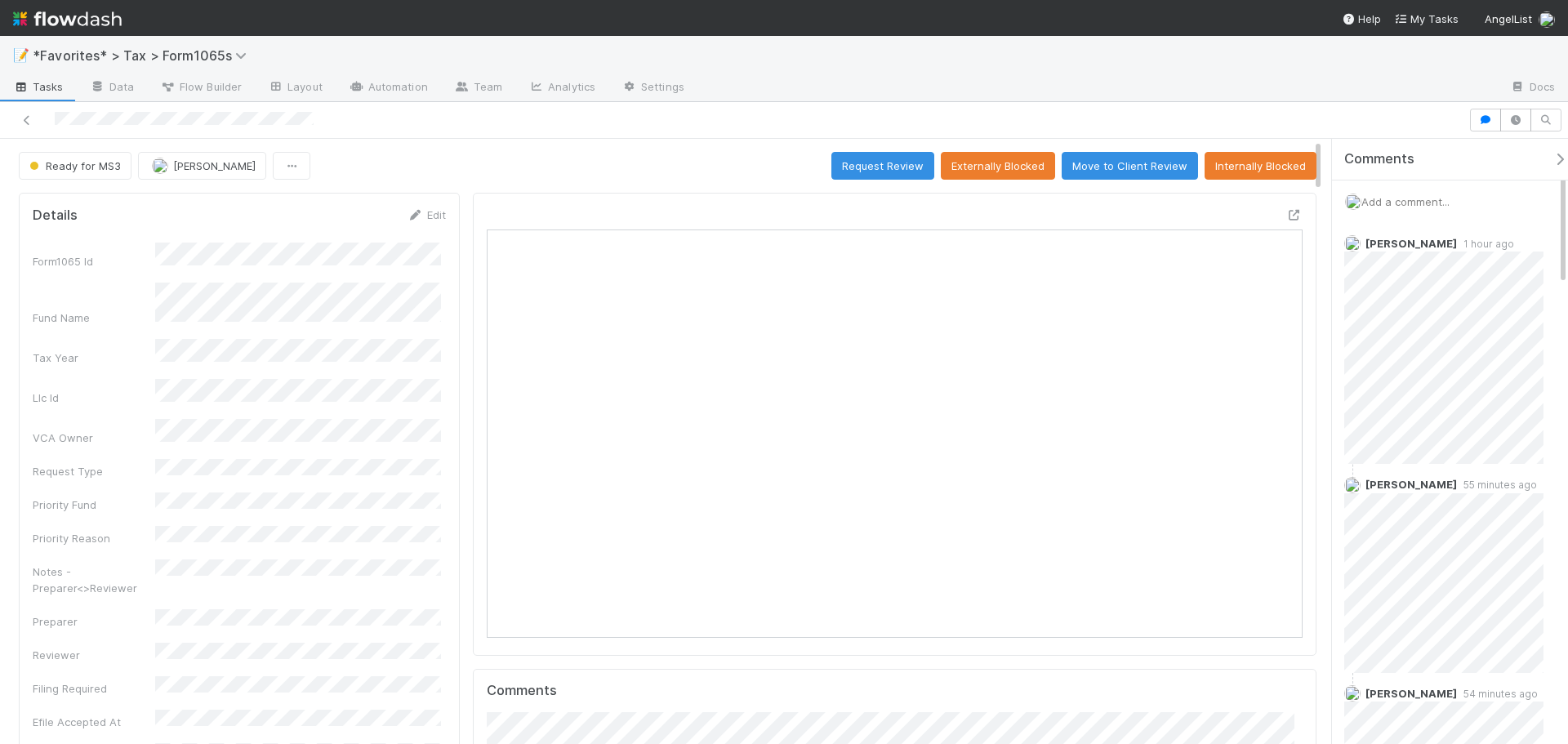
click at [1398, 201] on span "Add a comment..." at bounding box center [1405, 201] width 88 height 13
click at [1416, 502] on button "Add Comment" at bounding box center [1405, 509] width 95 height 27
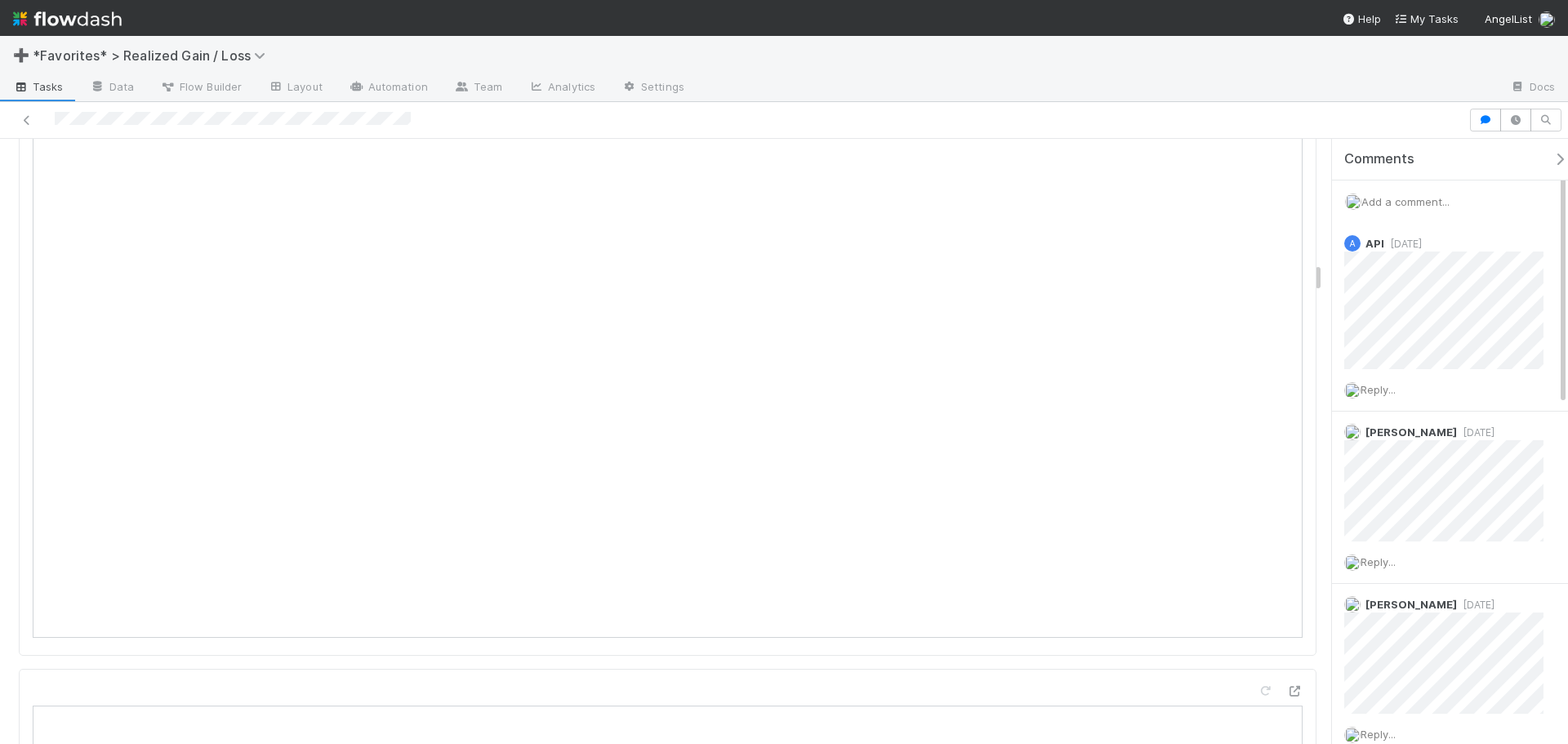
scroll to position [2449, 0]
